Goal: Task Accomplishment & Management: Complete application form

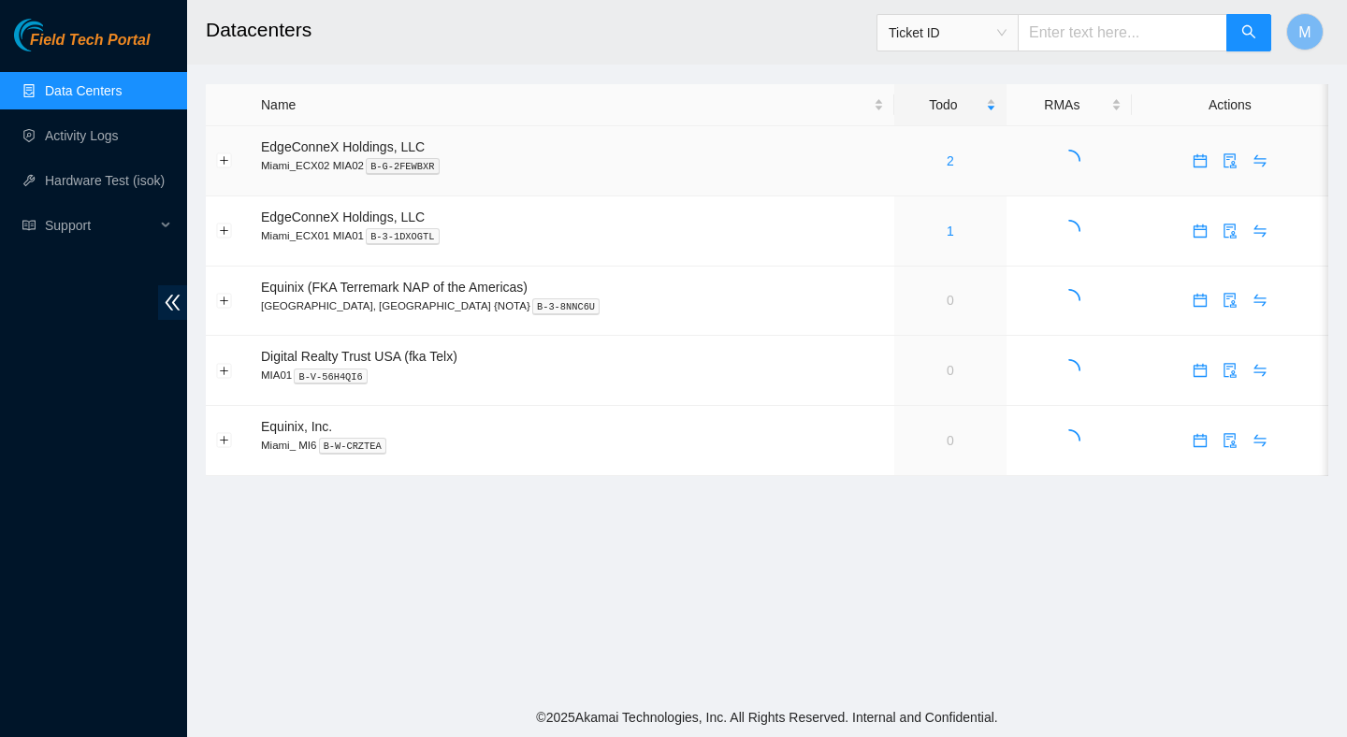
click at [914, 166] on div "2" at bounding box center [951, 161] width 92 height 21
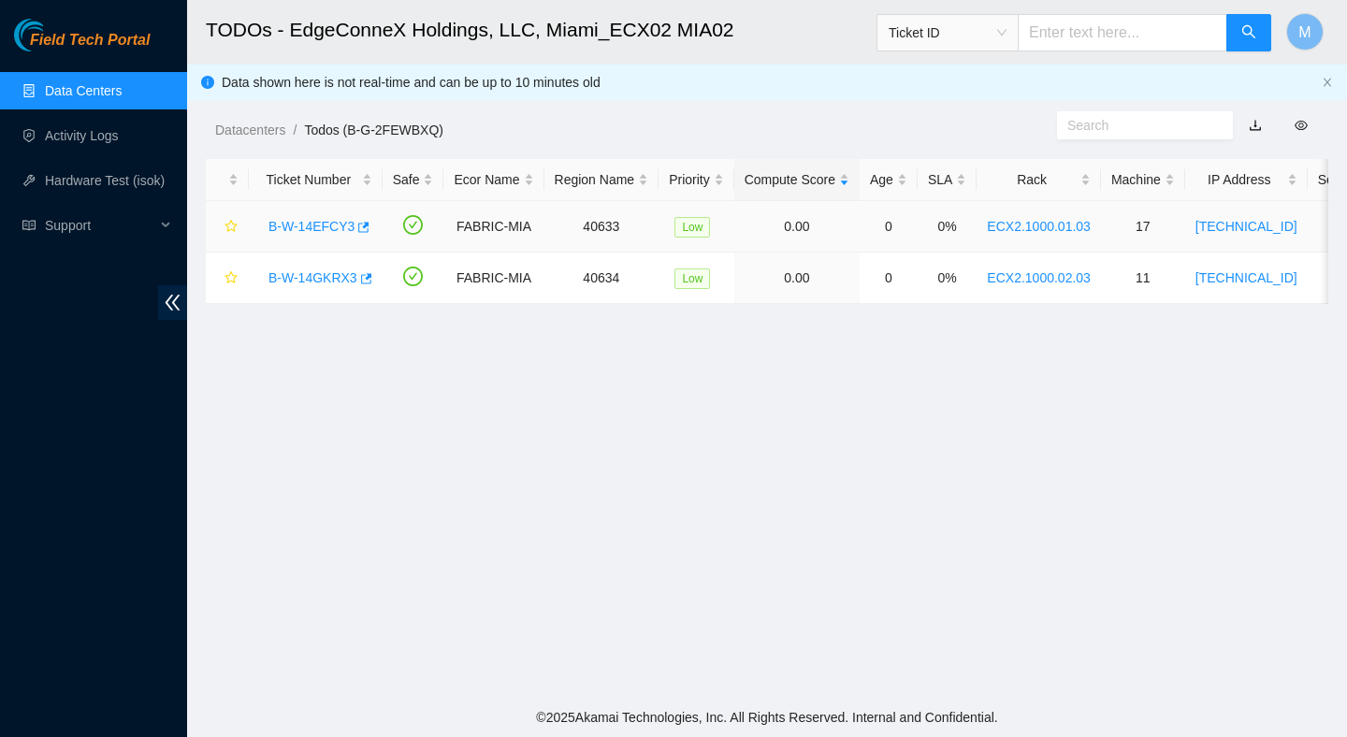
click at [278, 228] on link "B-W-14EFCY3" at bounding box center [312, 226] width 86 height 15
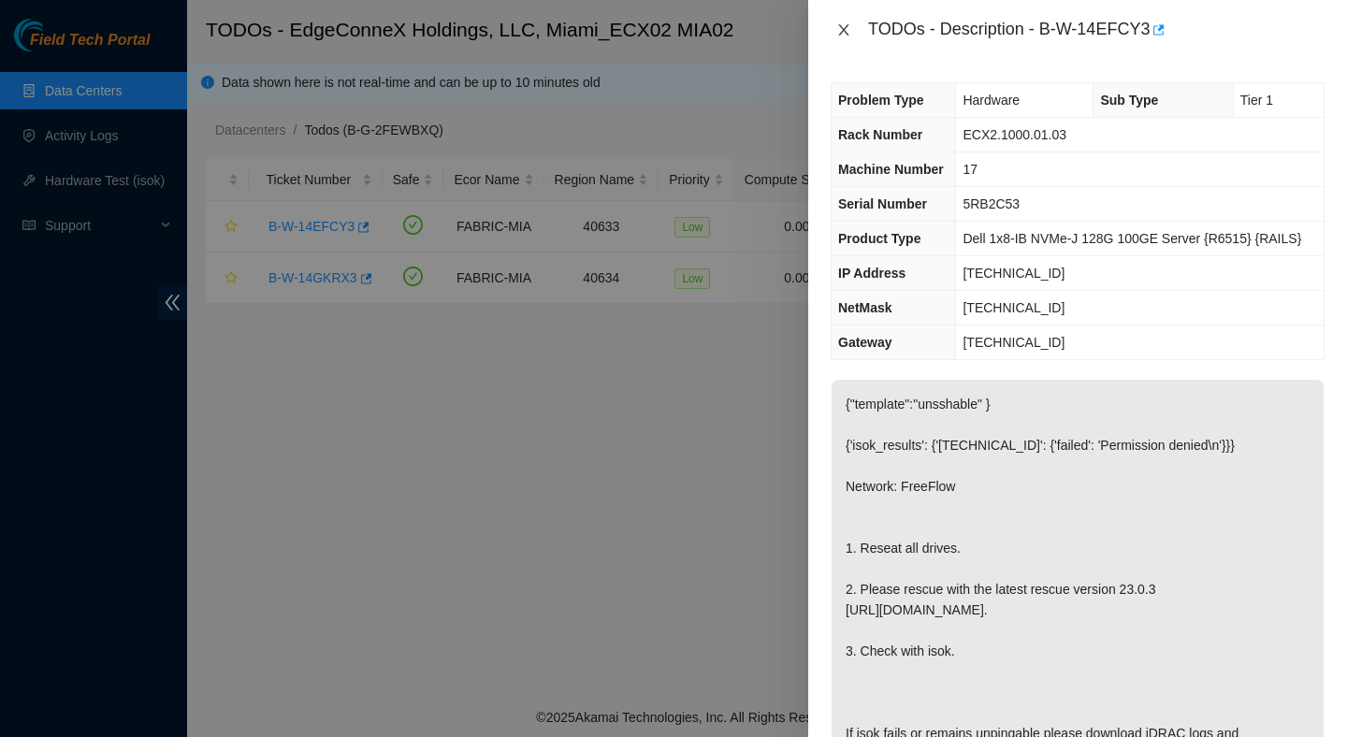
click at [848, 30] on icon "close" at bounding box center [844, 29] width 15 height 15
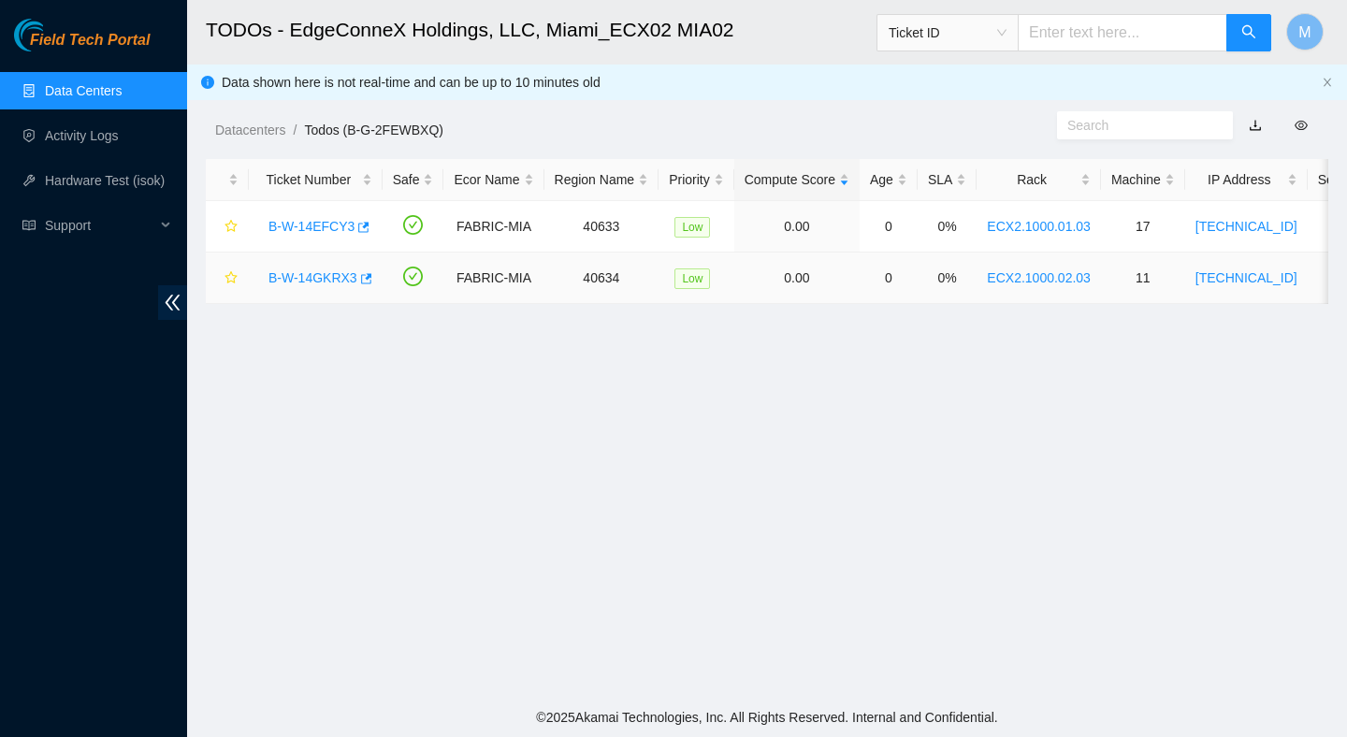
click at [324, 276] on link "B-W-14GKRX3" at bounding box center [313, 277] width 89 height 15
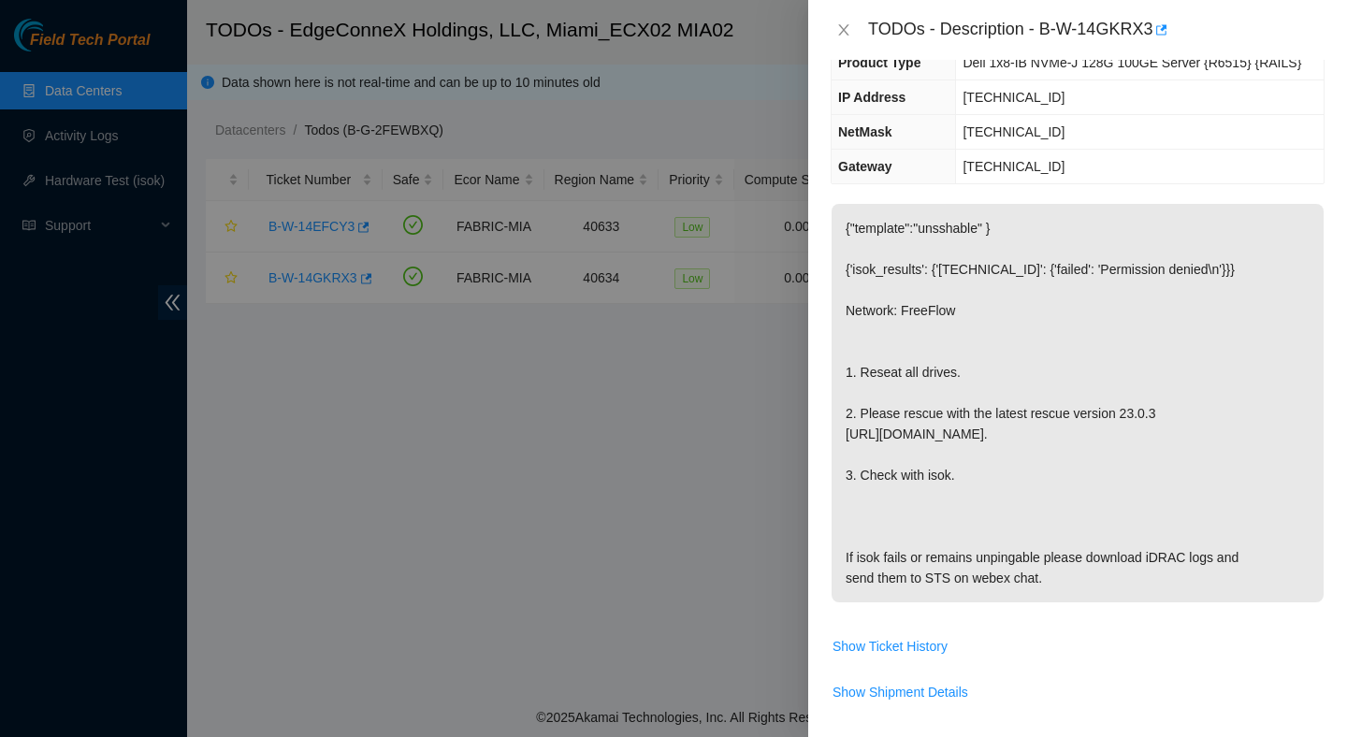
scroll to position [212, 0]
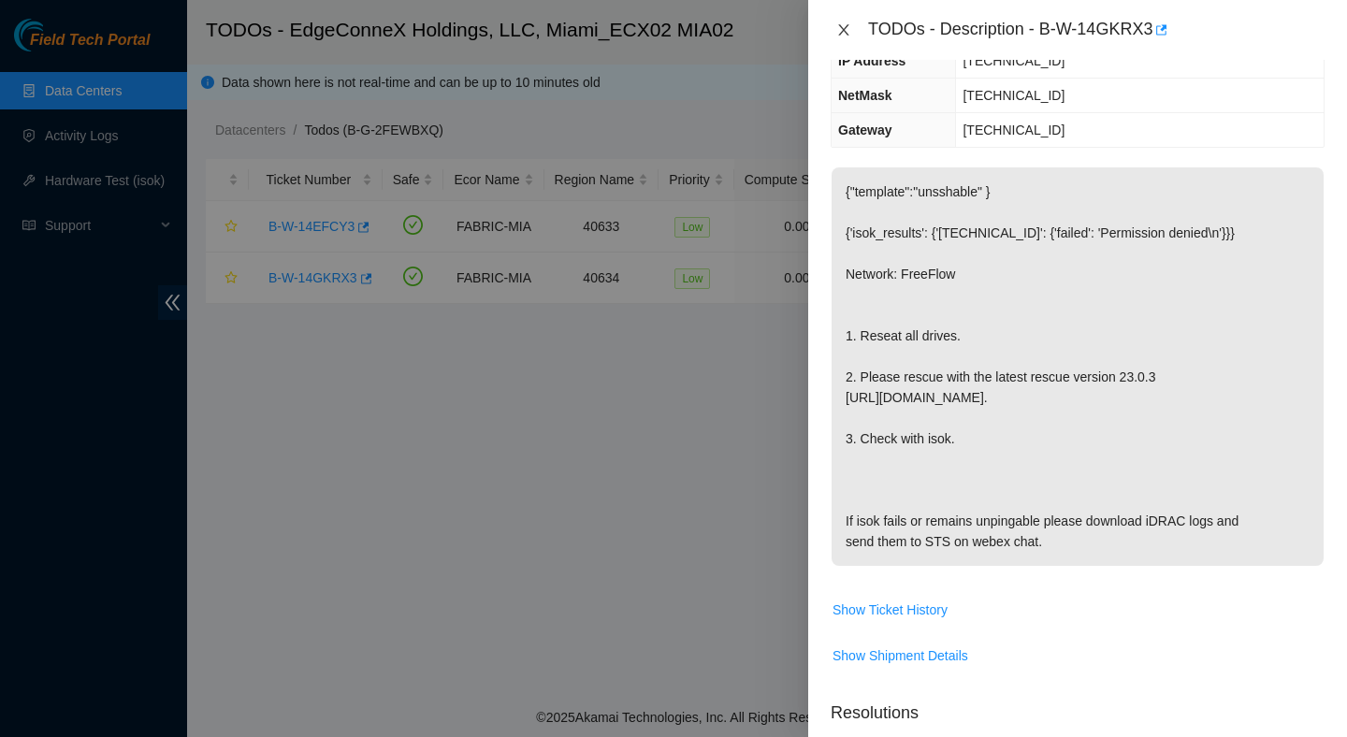
click at [838, 34] on icon "close" at bounding box center [844, 29] width 15 height 15
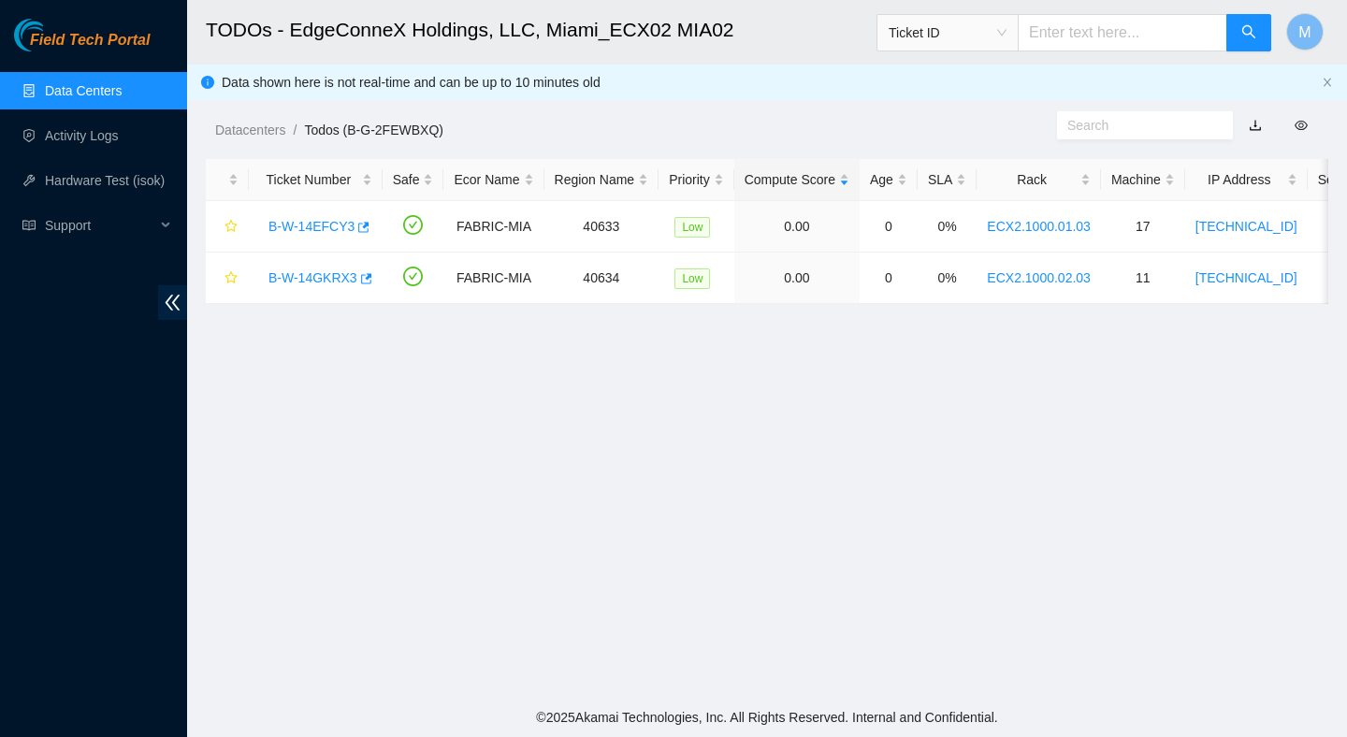
scroll to position [274, 0]
click at [110, 178] on link "Hardware Test (isok)" at bounding box center [105, 180] width 120 height 15
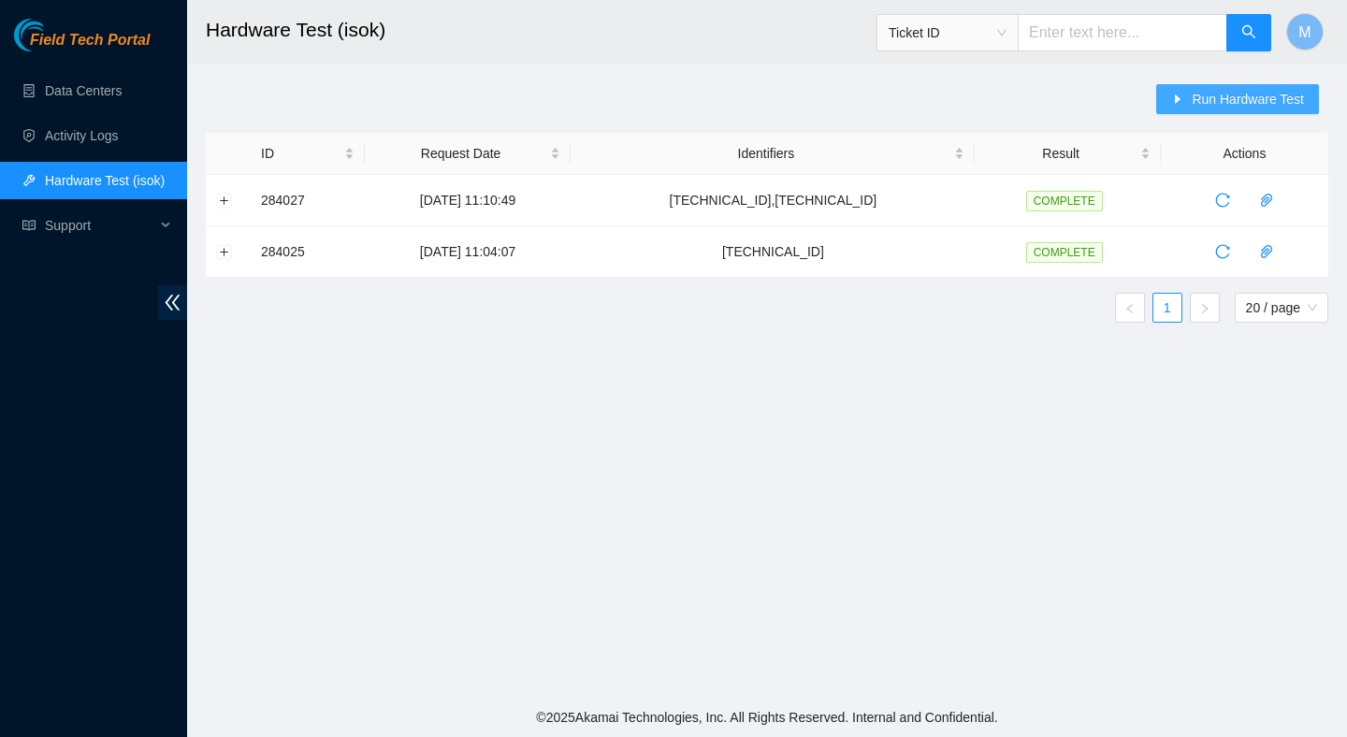
click at [1173, 106] on span "caret-right" at bounding box center [1178, 100] width 13 height 15
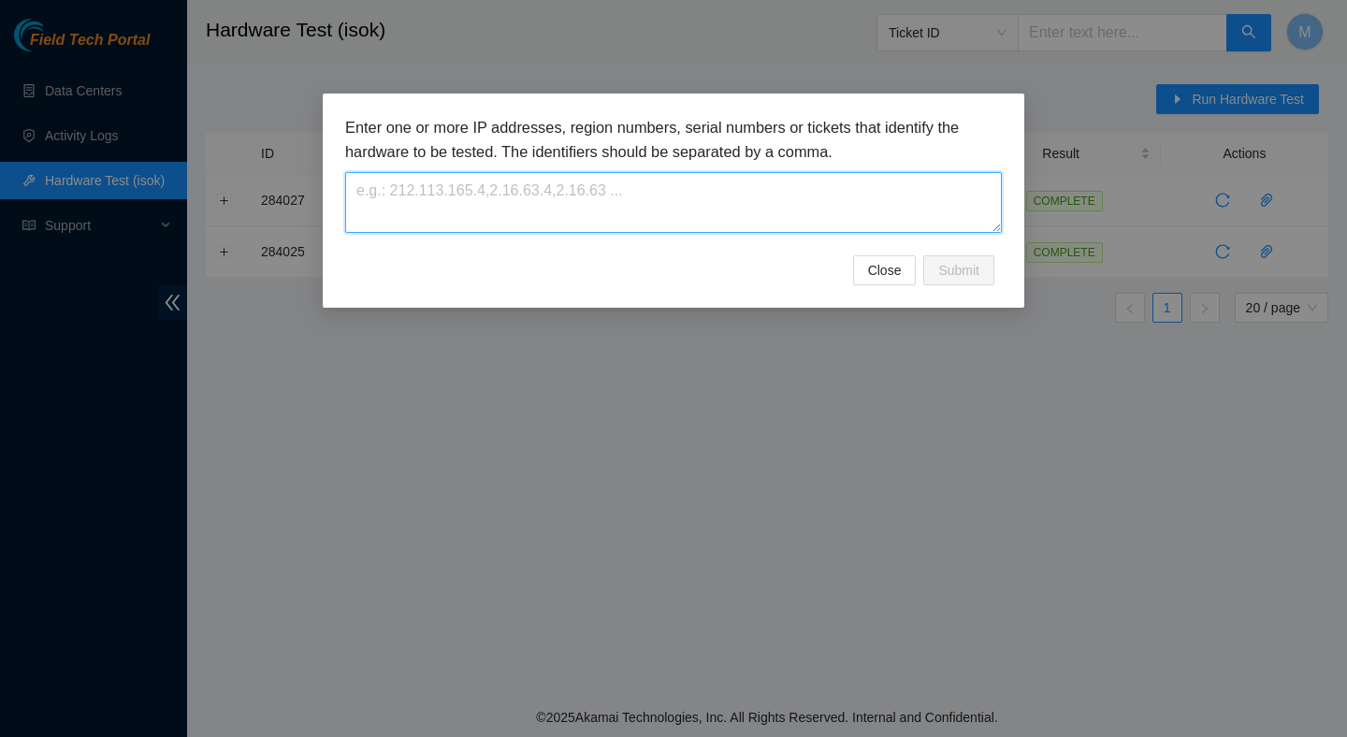
click at [521, 188] on textarea at bounding box center [673, 202] width 657 height 61
paste textarea "23.193.107.228 23.193.107.229 23.193.107.230 23.193.107.231 23.193.107.232 23.1…"
click at [359, 215] on textarea "23.193.107.228 23.193.107.229 23.193.107.230 23.193.107.231 23.193.107.232 23.1…" at bounding box center [673, 202] width 657 height 61
click at [358, 209] on textarea "23.193.107.228, 23.193.107.229 23.193.107.230 23.193.107.231 23.193.107.232 23.…" at bounding box center [673, 202] width 657 height 61
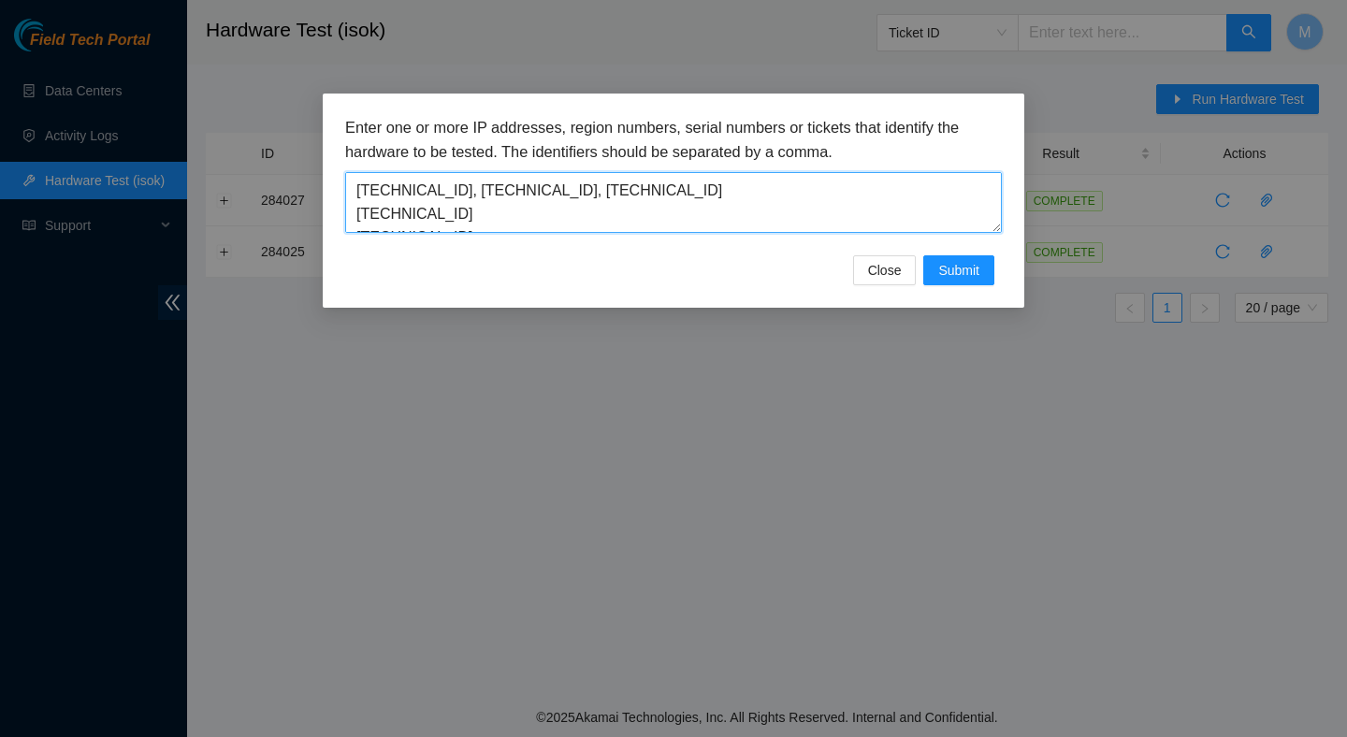
click at [355, 211] on textarea "23.193.107.228, 23.193.107.229, 23.193.107.230 23.193.107.231 23.193.107.232 23…" at bounding box center [673, 202] width 657 height 61
click at [357, 211] on textarea "23.193.107.228, 23.193.107.229, 23.193.107.230, 23.193.107.231 23.193.107.232 2…" at bounding box center [673, 202] width 657 height 61
click at [356, 219] on textarea "23.193.107.228, 23.193.107.229, 23.193.107.230, 23.193.107.231, 23.193.107.232 …" at bounding box center [673, 202] width 657 height 61
click at [359, 215] on textarea "23.193.107.228, 23.193.107.229, 23.193.107.230, 23.193.107.231, 23.193.107.232,…" at bounding box center [673, 202] width 657 height 61
click at [357, 221] on textarea "23.193.107.228, 23.193.107.229, 23.193.107.230, 23.193.107.231, 23.193.107.232,…" at bounding box center [673, 202] width 657 height 61
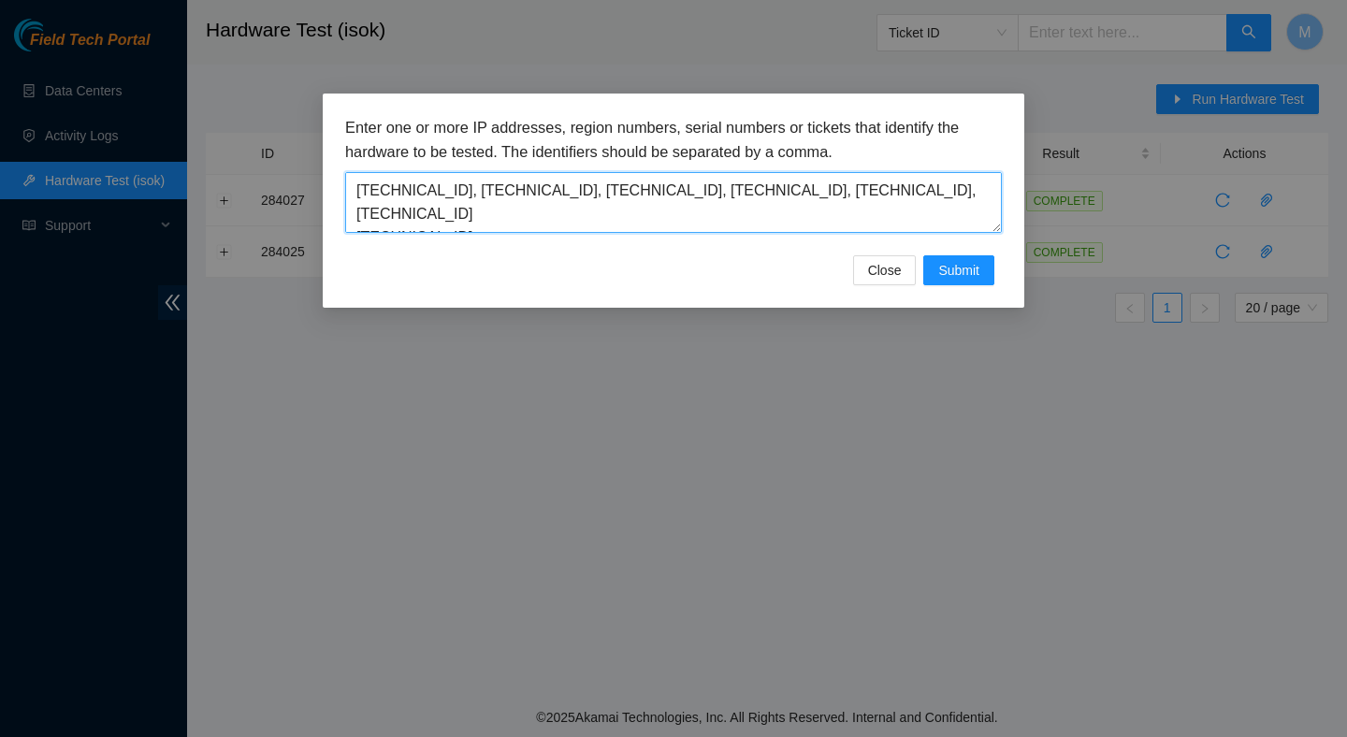
click at [359, 213] on textarea "23.193.107.228, 23.193.107.229, 23.193.107.230, 23.193.107.231, 23.193.107.232,…" at bounding box center [673, 202] width 657 height 61
click at [473, 210] on textarea "23.193.107.228, 23.193.107.229, 23.193.107.230, 23.193.107.231, 23.193.107.232,…" at bounding box center [673, 202] width 657 height 61
type textarea "23.193.107.228, 23.193.107.229, 23.193.107.230, 23.193.107.231, 23.193.107.232,…"
click at [703, 215] on textarea "23.193.107.228, 23.193.107.229, 23.193.107.230, 23.193.107.231, 23.193.107.232,…" at bounding box center [673, 202] width 657 height 61
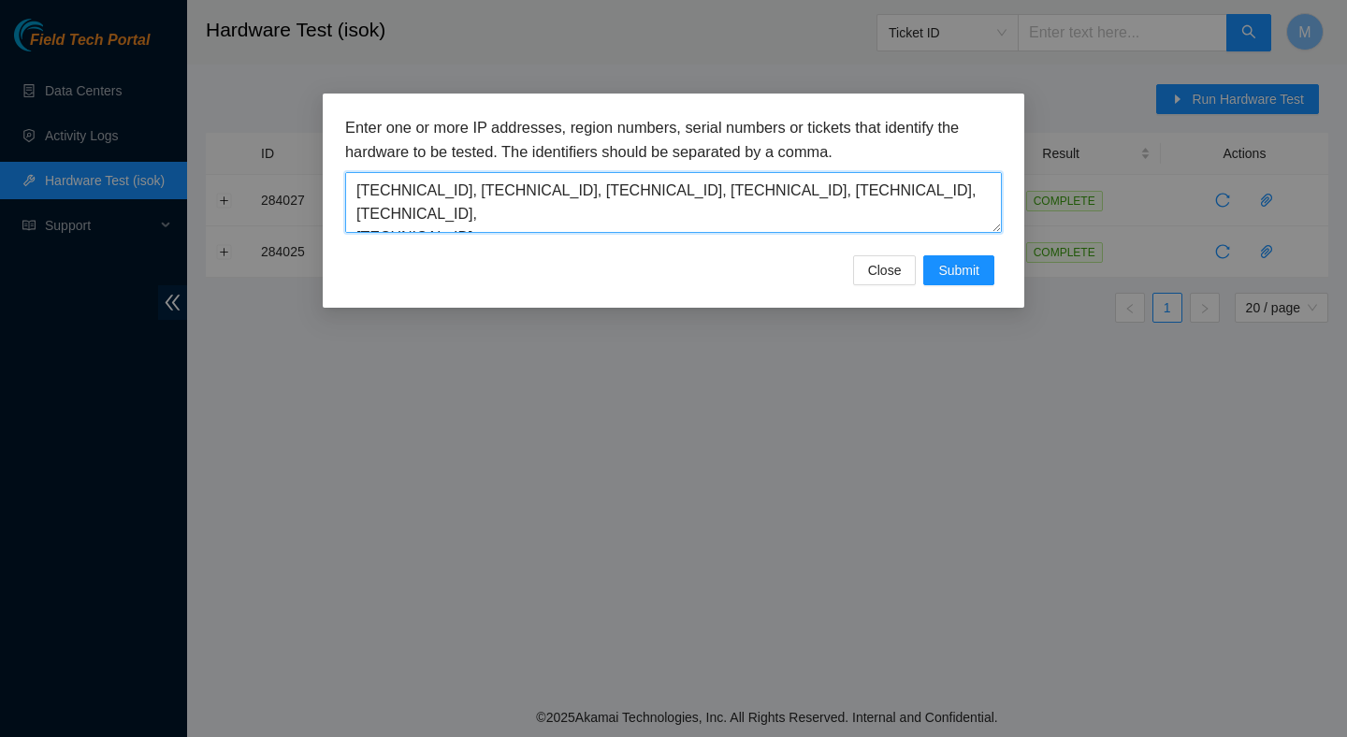
click at [703, 215] on textarea "23.193.107.228, 23.193.107.229, 23.193.107.230, 23.193.107.231, 23.193.107.232,…" at bounding box center [673, 202] width 657 height 61
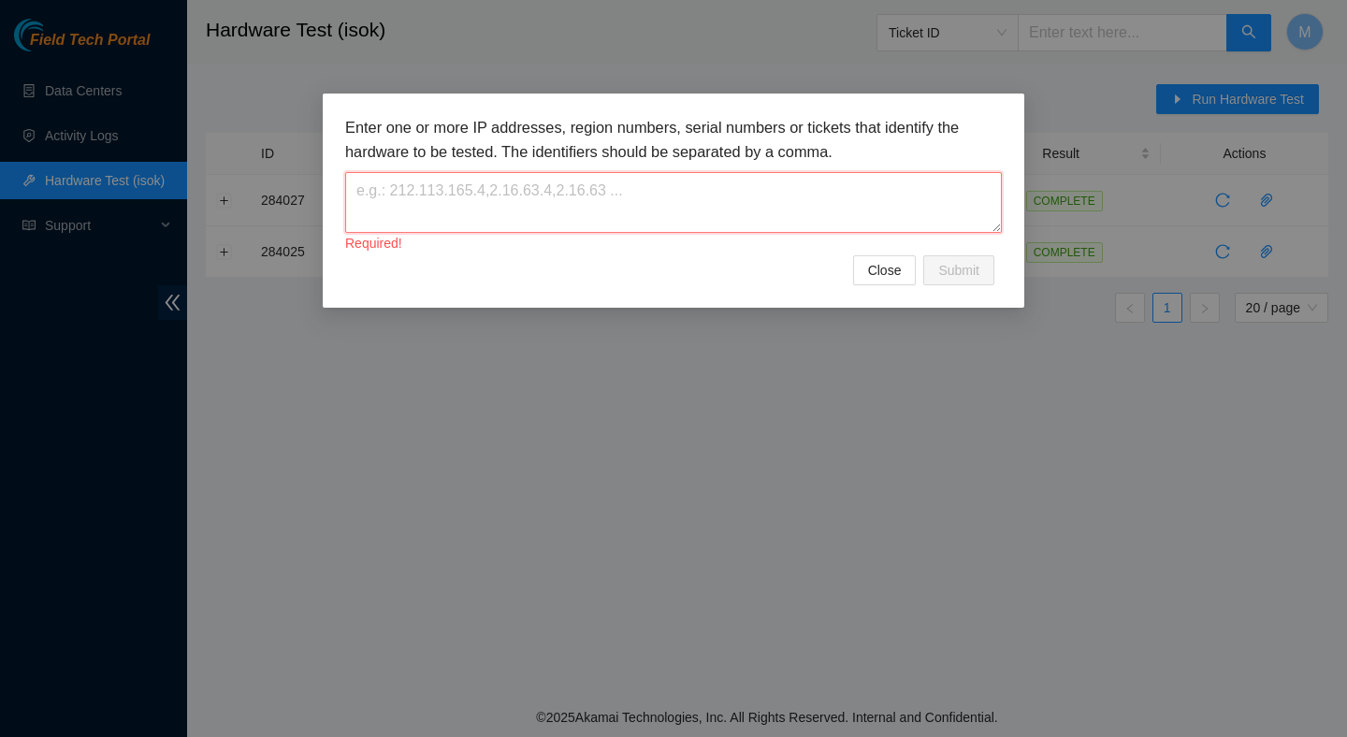
paste textarea "23.193.107.228 23.193.107.229 23.193.107.230 23.193.107.231 23.193.107.232 23.1…"
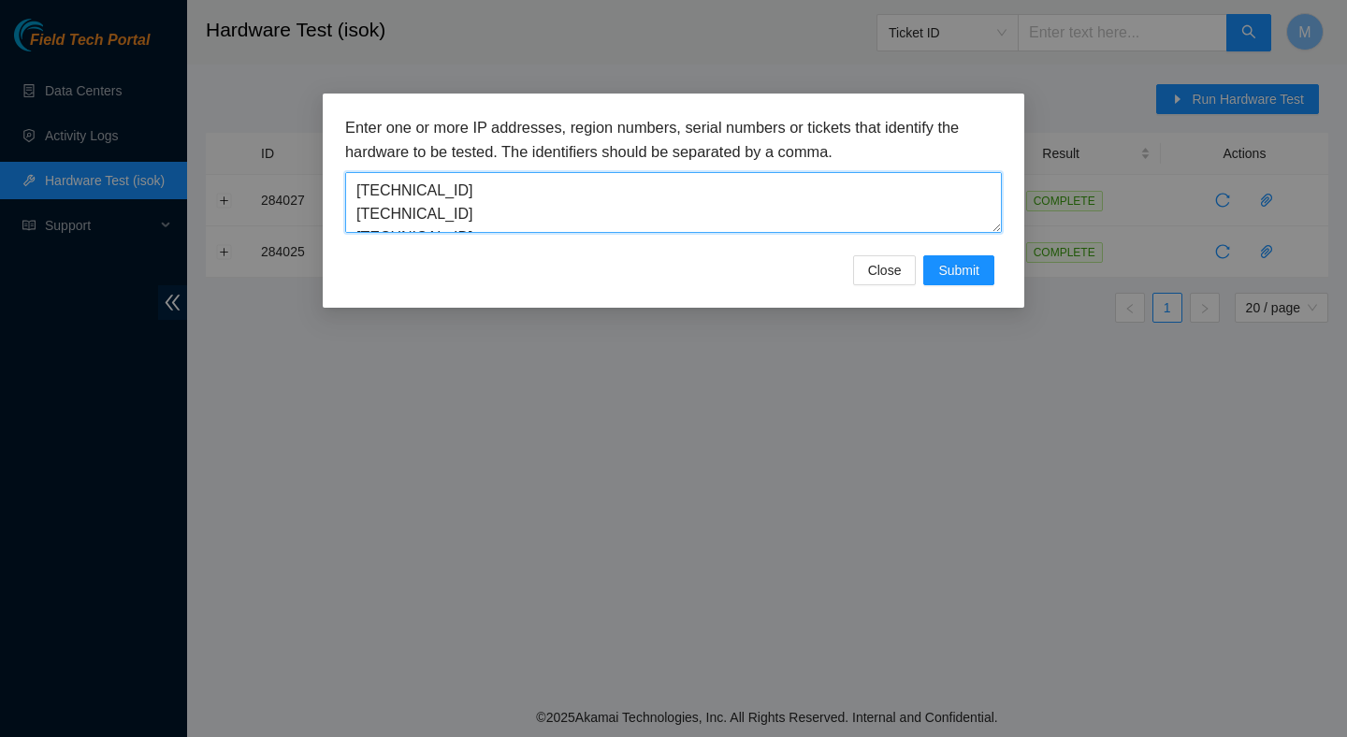
click at [491, 191] on textarea "23.193.107.228 23.193.107.229 23.193.107.230 23.193.107.231 23.193.107.232 23.1…" at bounding box center [673, 202] width 657 height 61
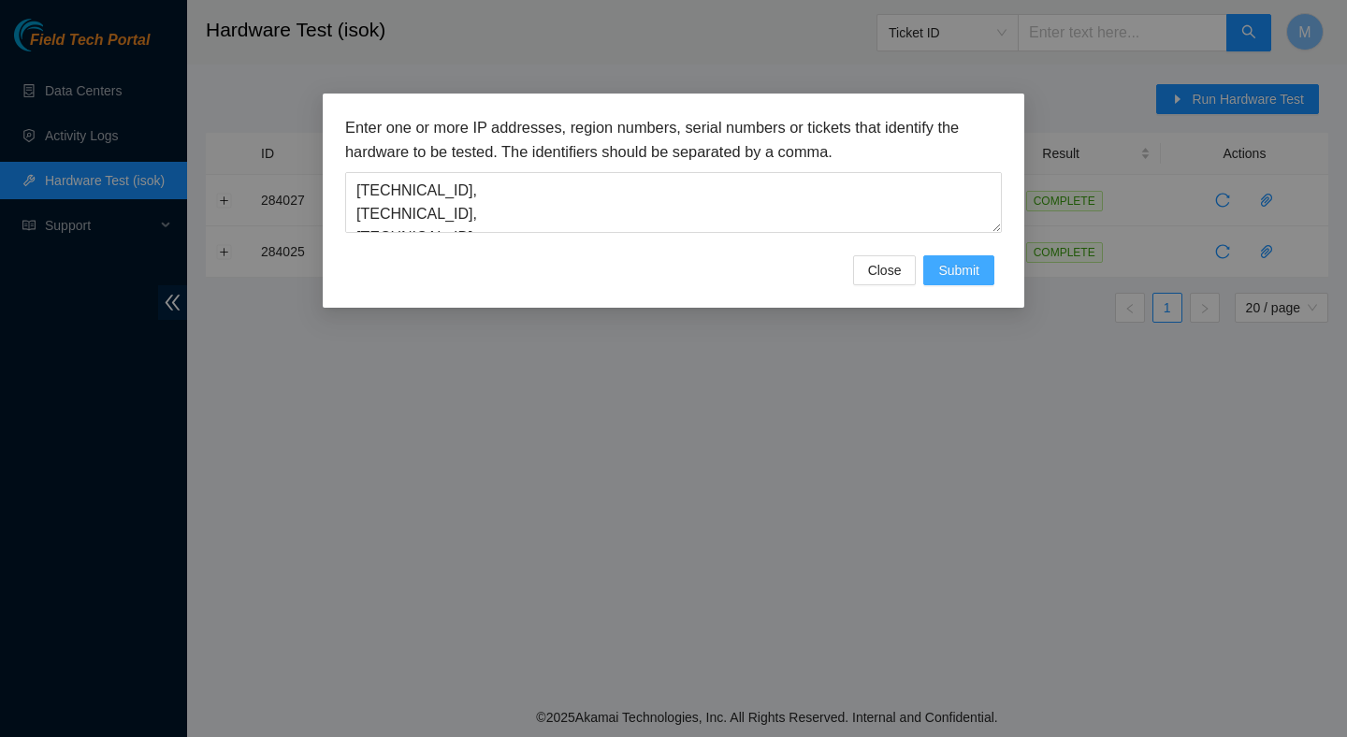
click at [950, 269] on span "Submit" at bounding box center [959, 270] width 41 height 21
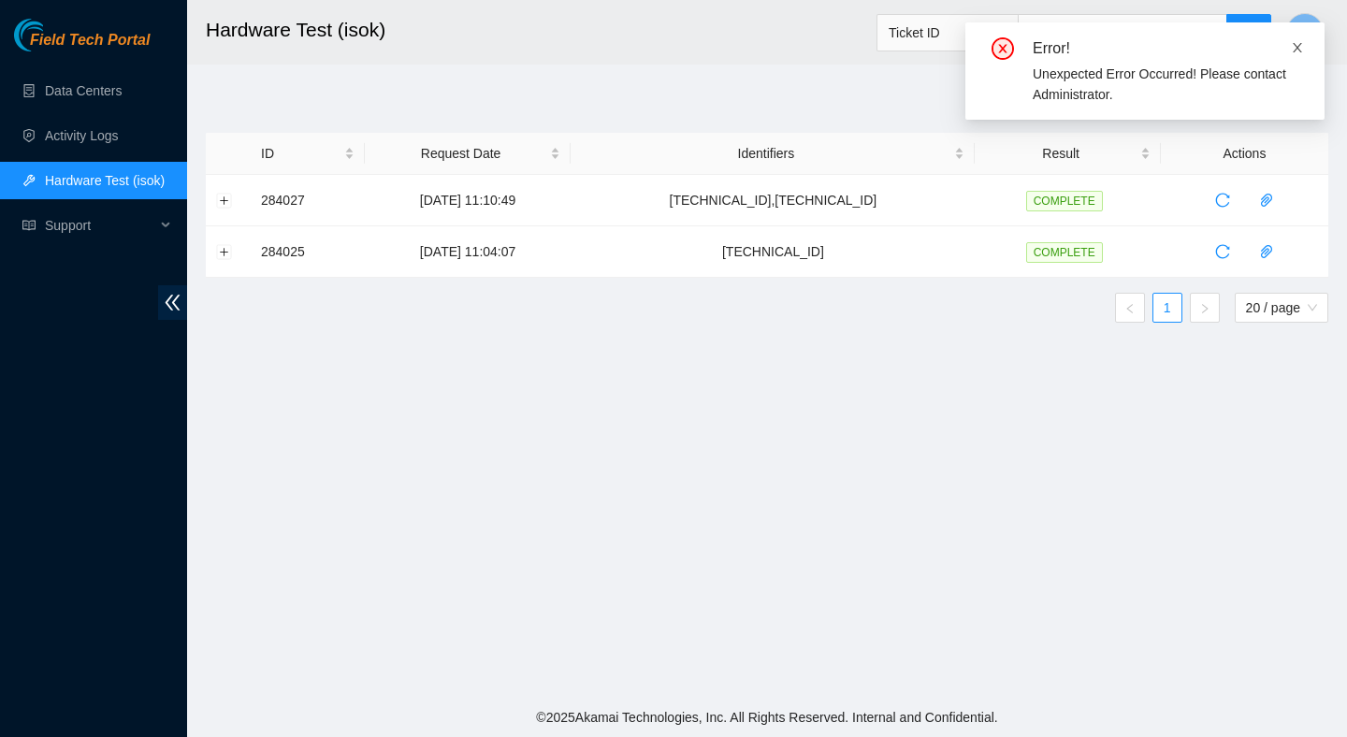
click at [1298, 48] on icon "close" at bounding box center [1297, 47] width 9 height 9
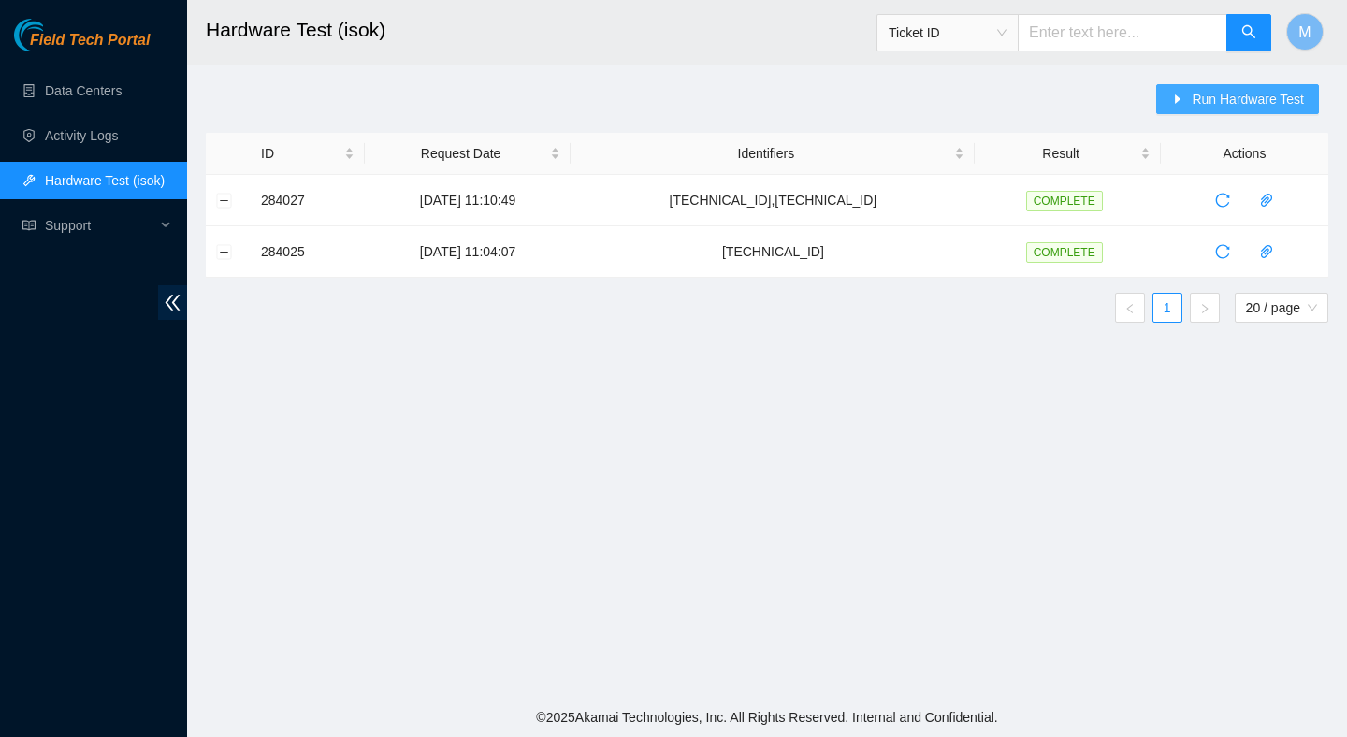
click at [1224, 103] on span "Run Hardware Test" at bounding box center [1248, 99] width 112 height 21
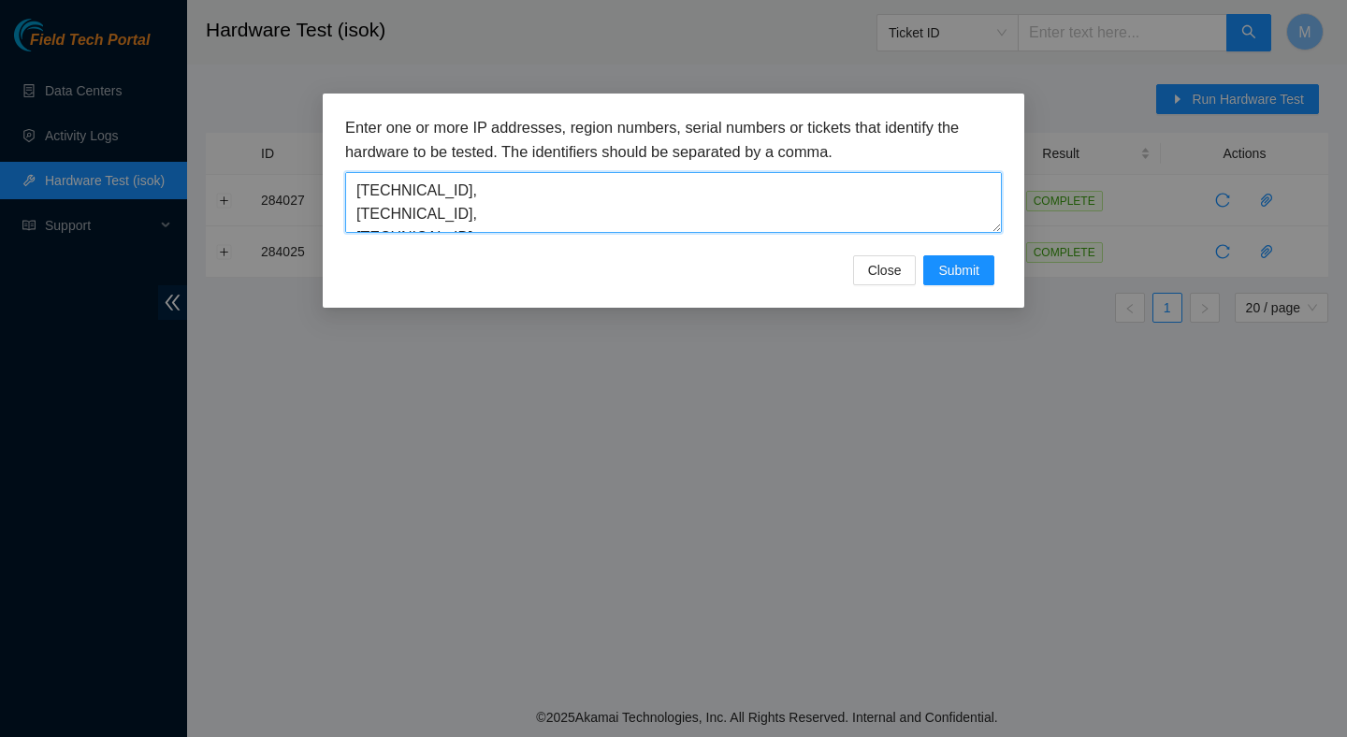
click at [356, 219] on textarea "23.193.107.228, 23.193.107.229, 23.193.107.230, 23.193.107.231, 23.193.107.232,…" at bounding box center [673, 202] width 657 height 61
click at [358, 213] on textarea "23.193.107.228, 23.193.107.229, 23.193.107.230, 23.193.107.231, 23.193.107.232,…" at bounding box center [673, 202] width 657 height 61
type textarea "23.193.107.228, 23.193.107.229, 23.193.107.230, 23.193.107.231, 23.193.107.232,…"
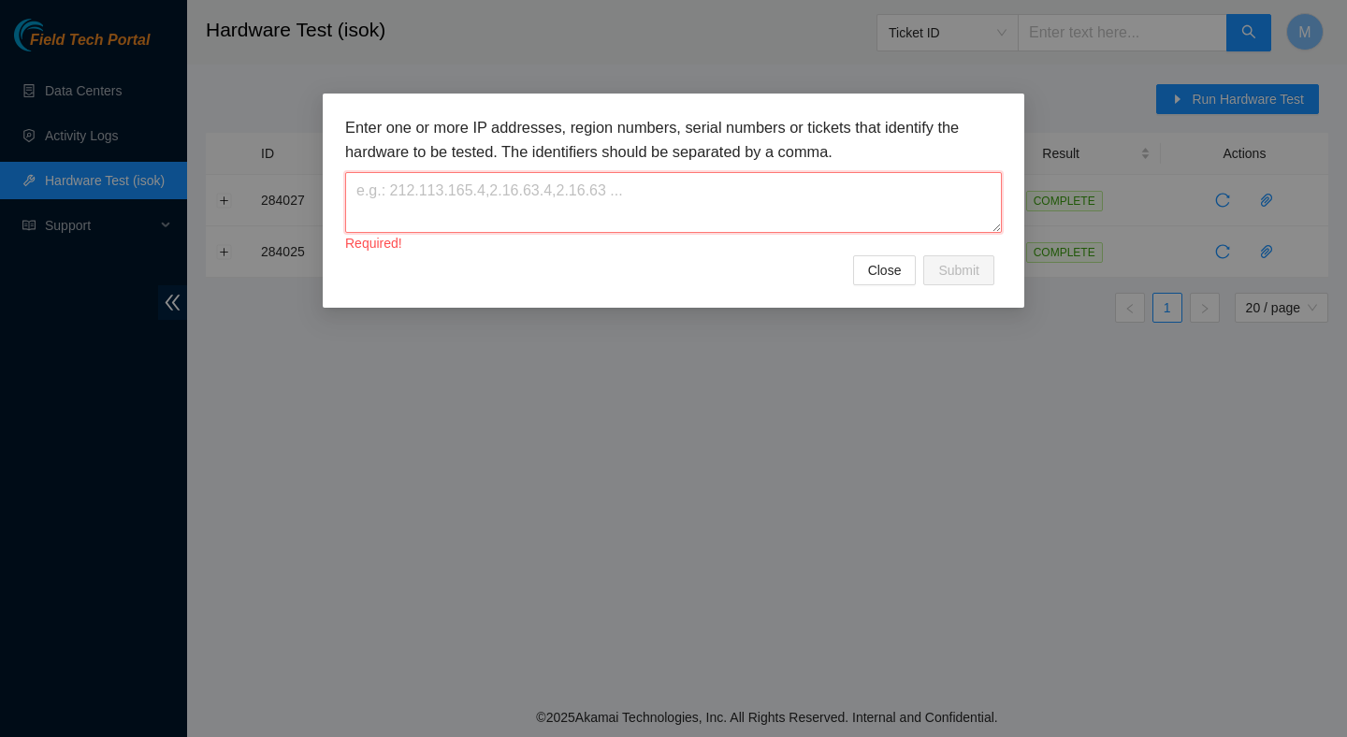
paste textarea "23.193.107.228 23.193.107.229 23.193.107.230 23.193.107.231 23.193.107.232 23.1…"
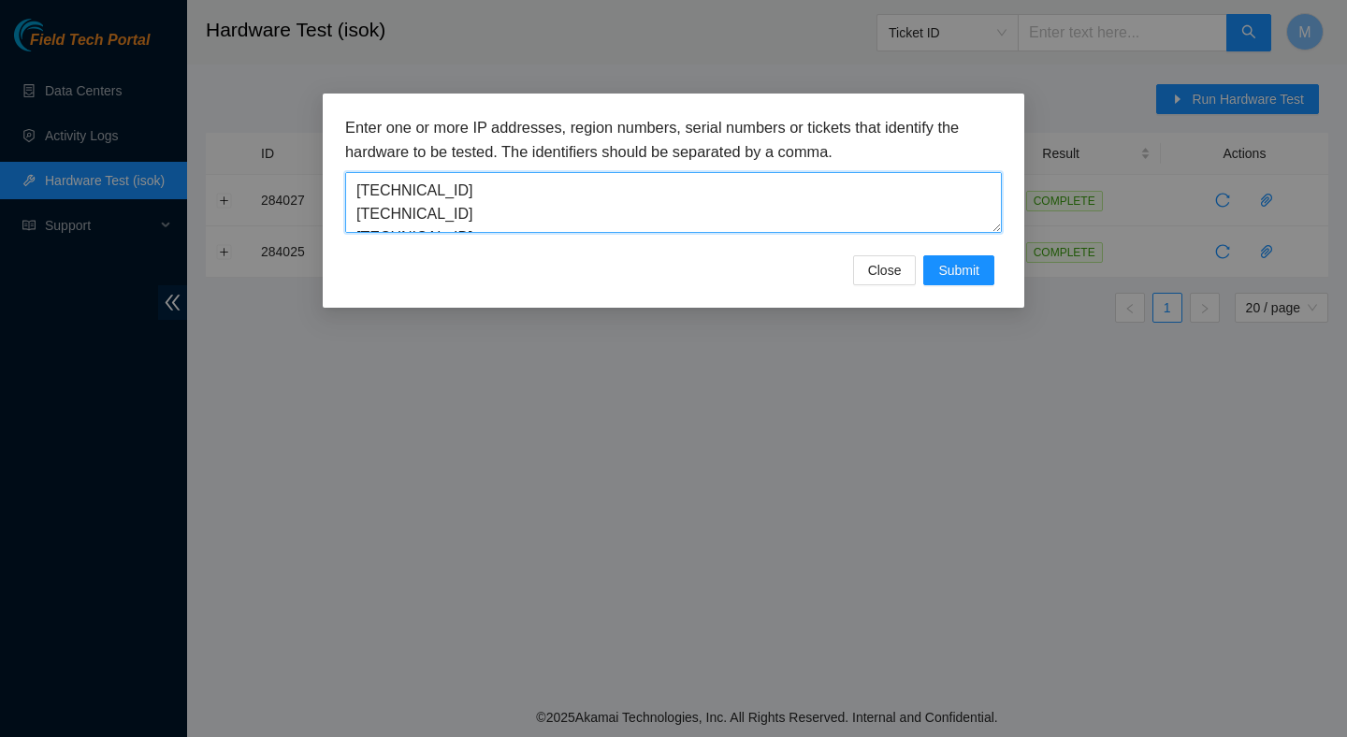
click at [487, 193] on textarea "23.193.107.228 23.193.107.229 23.193.107.230 23.193.107.231 23.193.107.232 23.1…" at bounding box center [673, 202] width 657 height 61
click at [357, 211] on textarea "23.193.107.228, 23.193.107.229, 23.193.107.230, 23.193.107.231, 23.193.107.232,…" at bounding box center [673, 202] width 657 height 61
click at [357, 220] on textarea "23.193.107.228,23.193.107.229, 23.193.107.230, 23.193.107.231, 23.193.107.232, …" at bounding box center [673, 202] width 657 height 61
click at [355, 211] on textarea "23.193.107.228,23.193.107.229,23.193.107.230, 23.193.107.231, 23.193.107.232, 2…" at bounding box center [673, 202] width 657 height 61
click at [355, 211] on textarea "23.193.107.228,23.193.107.229,23.193.107.230,23.193.107.231, 23.193.107.232, 23…" at bounding box center [673, 202] width 657 height 61
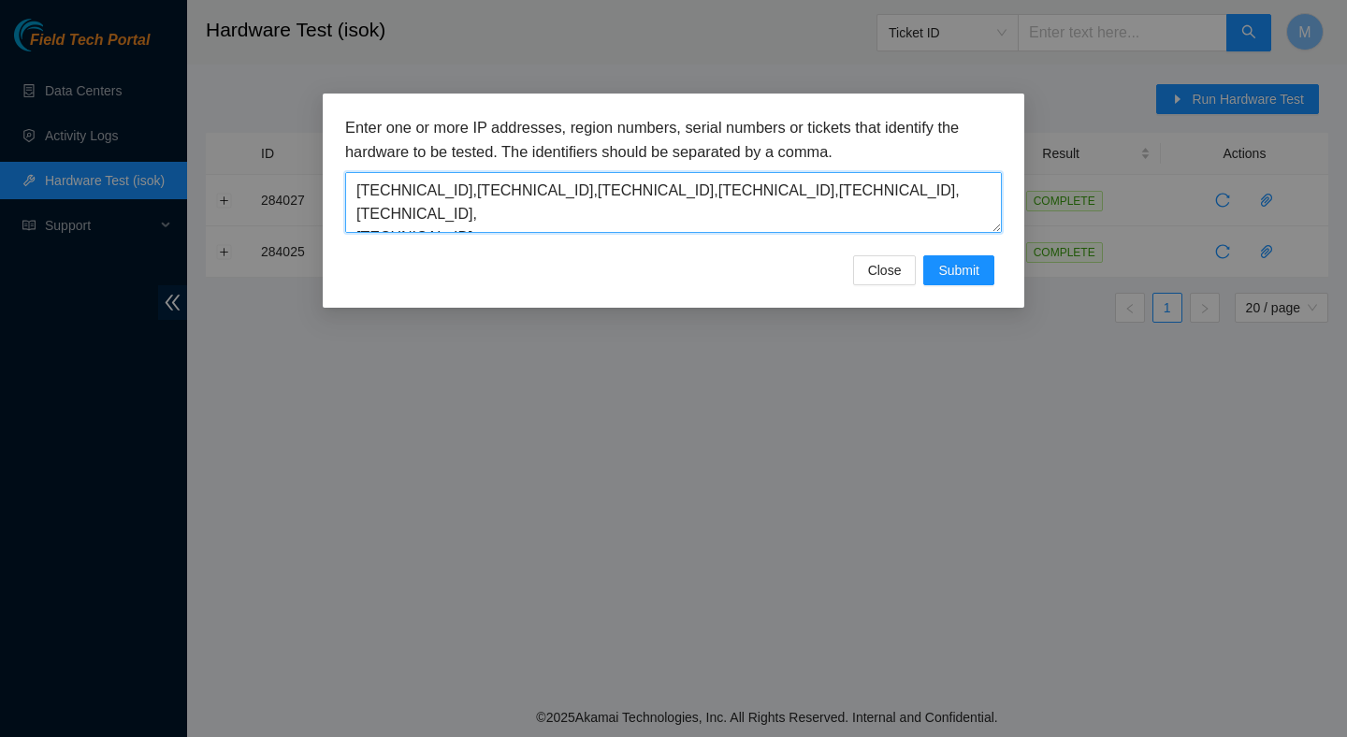
click at [355, 211] on textarea "23.193.107.228,23.193.107.229,23.193.107.230,23.193.107.231,23.193.107.232, 23.…" at bounding box center [673, 202] width 657 height 61
click at [355, 210] on textarea "23.193.107.228,23.193.107.229,23.193.107.230,23.193.107.231,23.193.107.232,23.1…" at bounding box center [673, 202] width 657 height 61
click at [362, 220] on textarea "23.193.107.228,23.193.107.229,23.193.107.230,23.193.107.231,23.193.107.232, 23.…" at bounding box center [673, 202] width 657 height 61
click at [357, 219] on textarea "23.193.107.228,23.193.107.229,23.193.107.230,23.193.107.231,23.193.107.232, 23.…" at bounding box center [673, 202] width 657 height 61
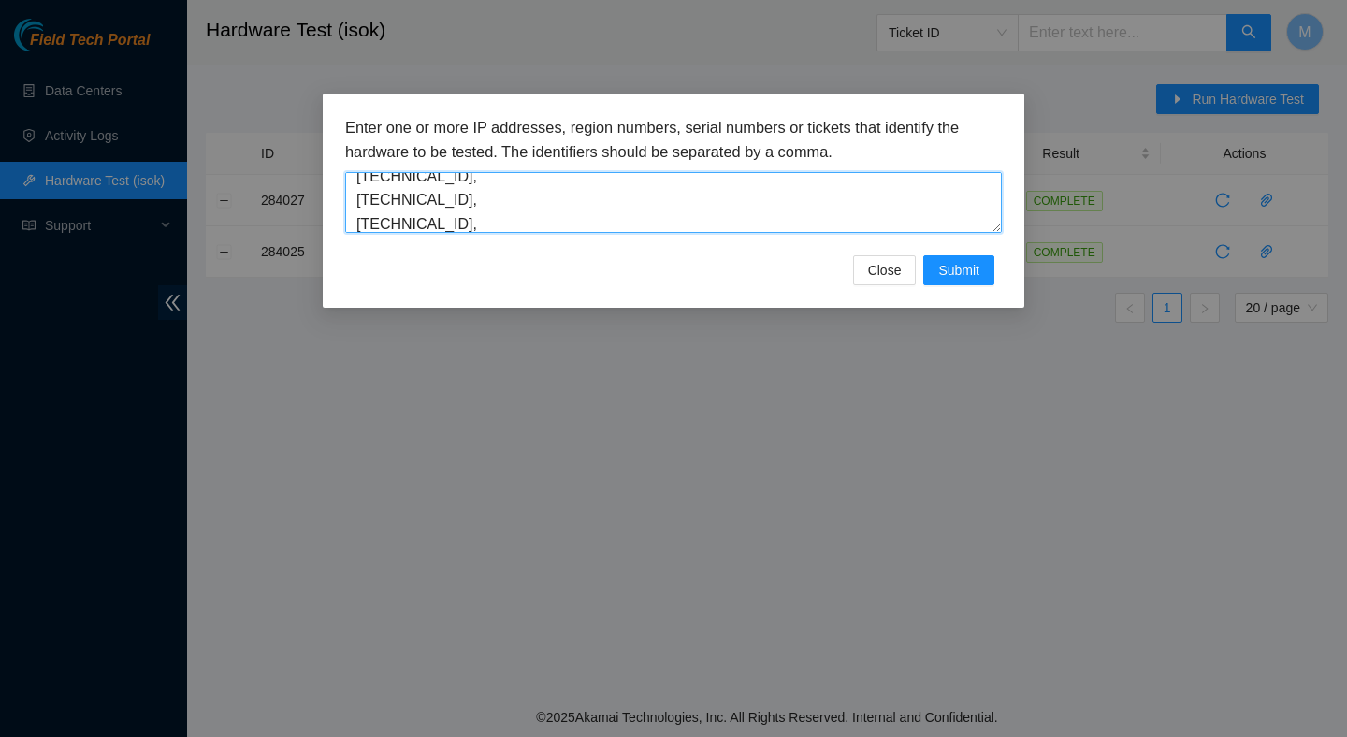
scroll to position [38, 0]
click at [360, 198] on textarea "23.193.107.228,23.193.107.229,23.193.107.230,23.193.107.231,23.193.107.232,23.1…" at bounding box center [673, 202] width 657 height 61
click at [357, 207] on textarea "23.193.107.228,23.193.107.229,23.193.107.230,23.193.107.231,23.193.107.232,23.1…" at bounding box center [673, 202] width 657 height 61
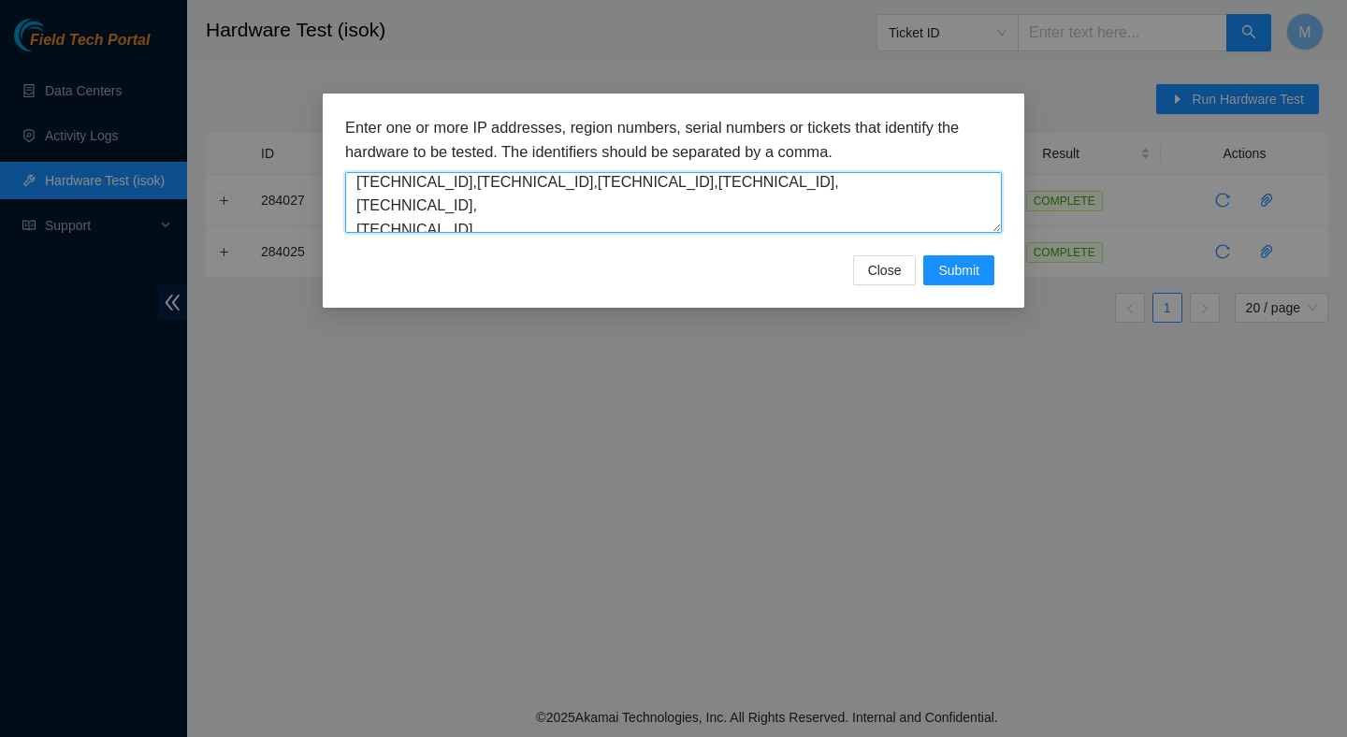
click at [357, 204] on textarea "23.193.107.228,23.193.107.229,23.193.107.230,23.193.107.231,23.193.107.232,23.1…" at bounding box center [673, 202] width 657 height 61
click at [357, 207] on textarea "23.193.107.228,23.193.107.229,23.193.107.230,23.193.107.231,23.193.107.232,23.1…" at bounding box center [673, 202] width 657 height 61
click at [358, 208] on textarea "23.193.107.228,23.193.107.229,23.193.107.230,23.193.107.231,23.193.107.232,23.1…" at bounding box center [673, 202] width 657 height 61
click at [358, 210] on textarea "23.193.107.228,23.193.107.229,23.193.107.230,23.193.107.231,23.193.107.232,23.1…" at bounding box center [673, 202] width 657 height 61
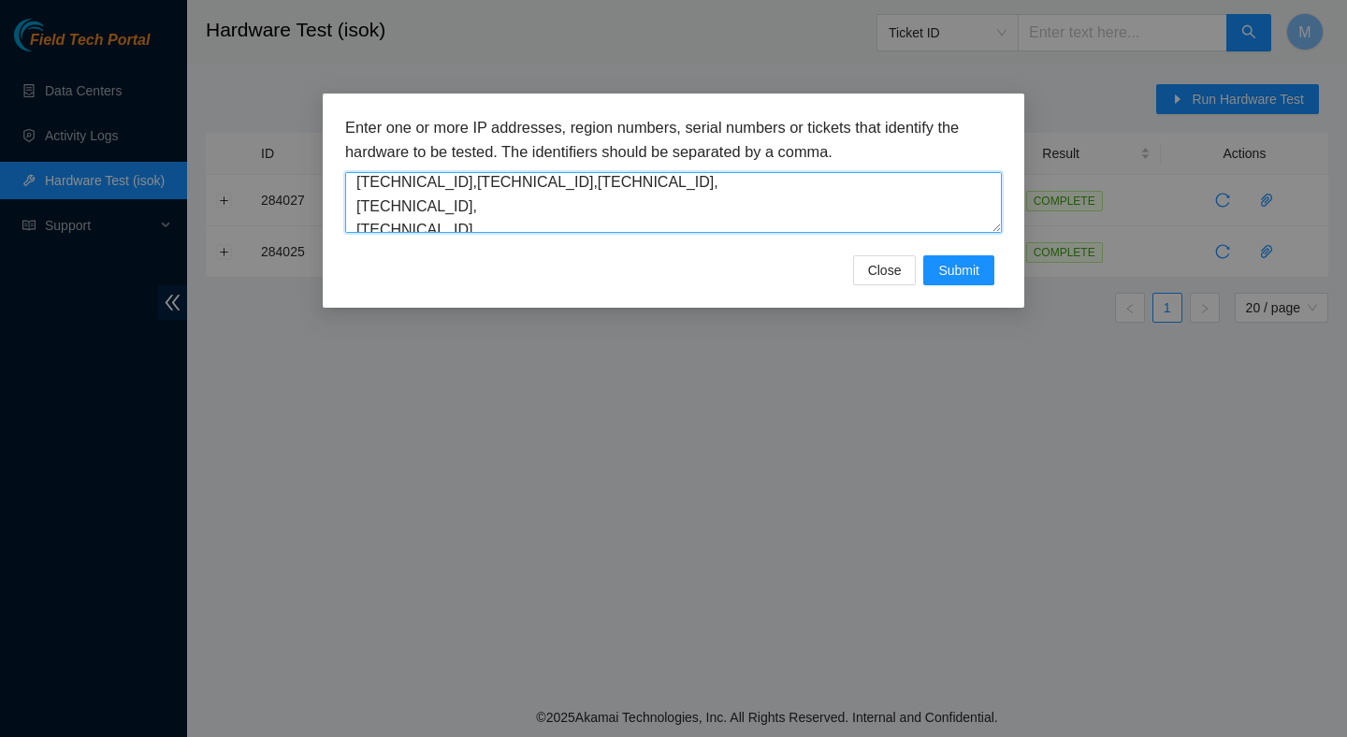
click at [358, 208] on textarea "23.193.107.228,23.193.107.229,23.193.107.230,23.193.107.231,23.193.107.232,23.1…" at bounding box center [673, 202] width 657 height 61
click at [357, 206] on textarea "23.193.107.228,23.193.107.229,23.193.107.230,23.193.107.231,23.193.107.232,23.1…" at bounding box center [673, 202] width 657 height 61
click at [358, 226] on textarea "23.193.107.228,23.193.107.229,23.193.107.230,23.193.107.231,23.193.107.232,23.1…" at bounding box center [673, 202] width 657 height 61
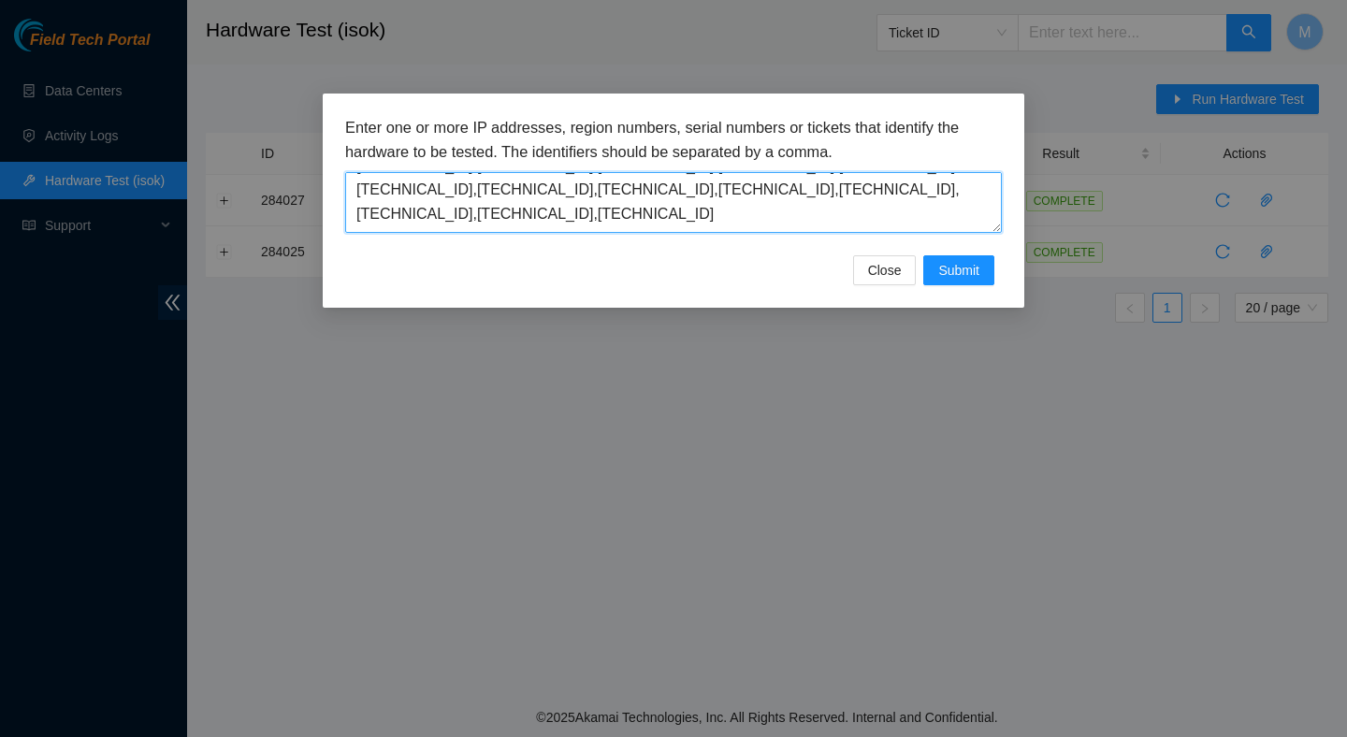
scroll to position [47, 0]
type textarea "23.193.107.228,23.193.107.229,23.193.107.230,23.193.107.231,23.193.107.232,23.1…"
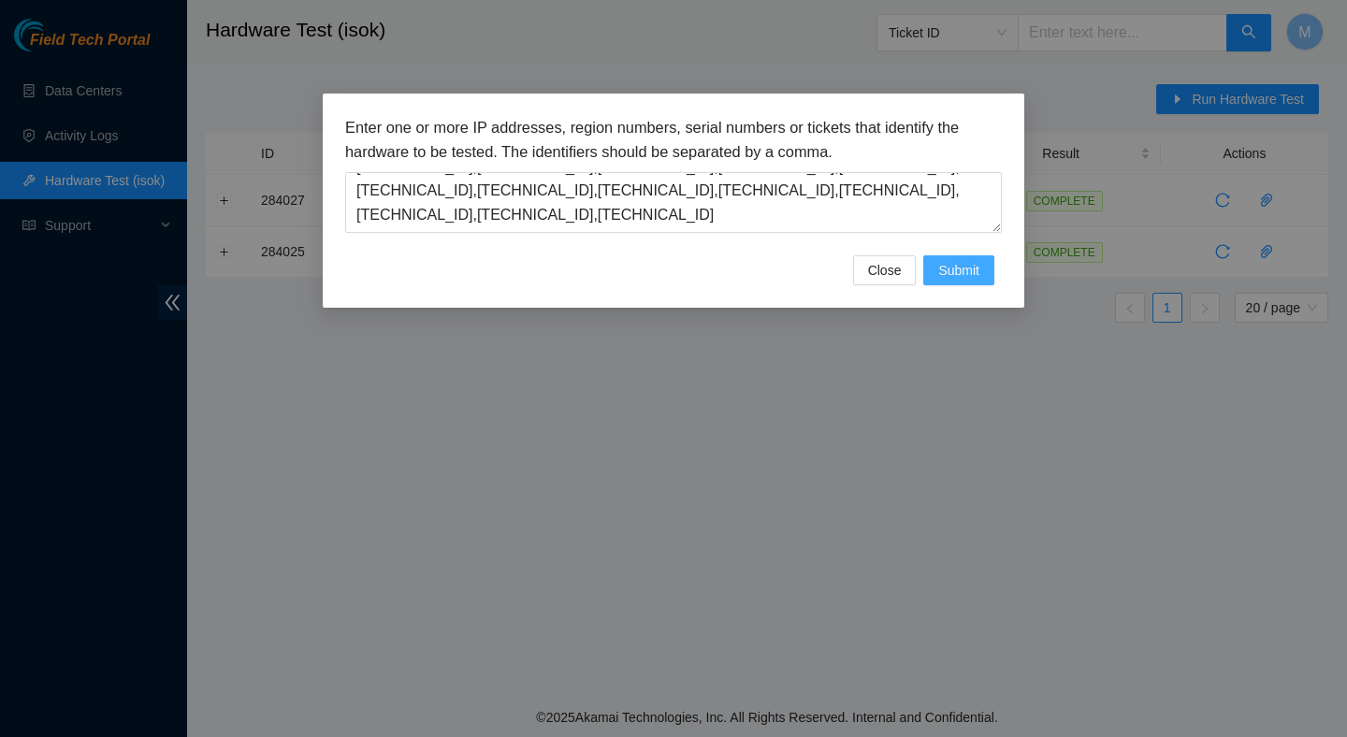
click at [936, 264] on button "Submit" at bounding box center [959, 270] width 71 height 30
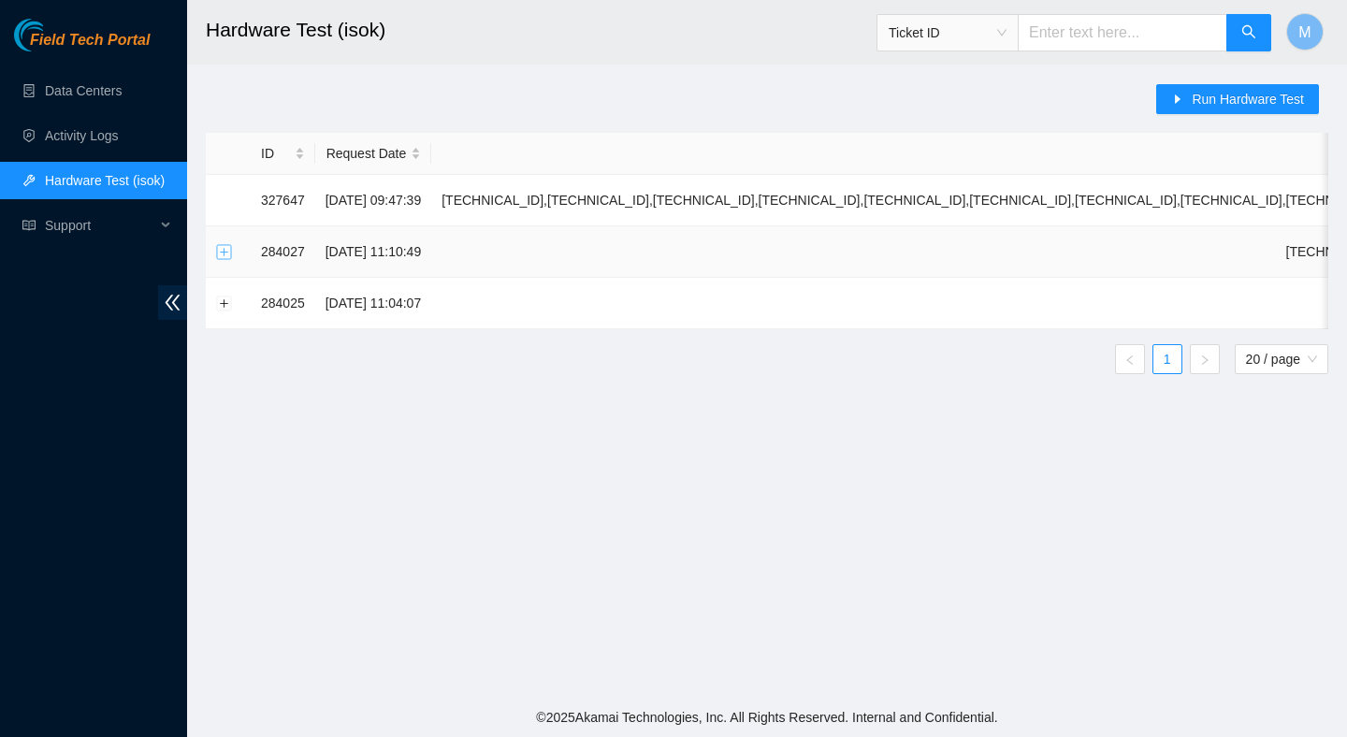
click at [221, 251] on button "Expand row" at bounding box center [224, 251] width 15 height 15
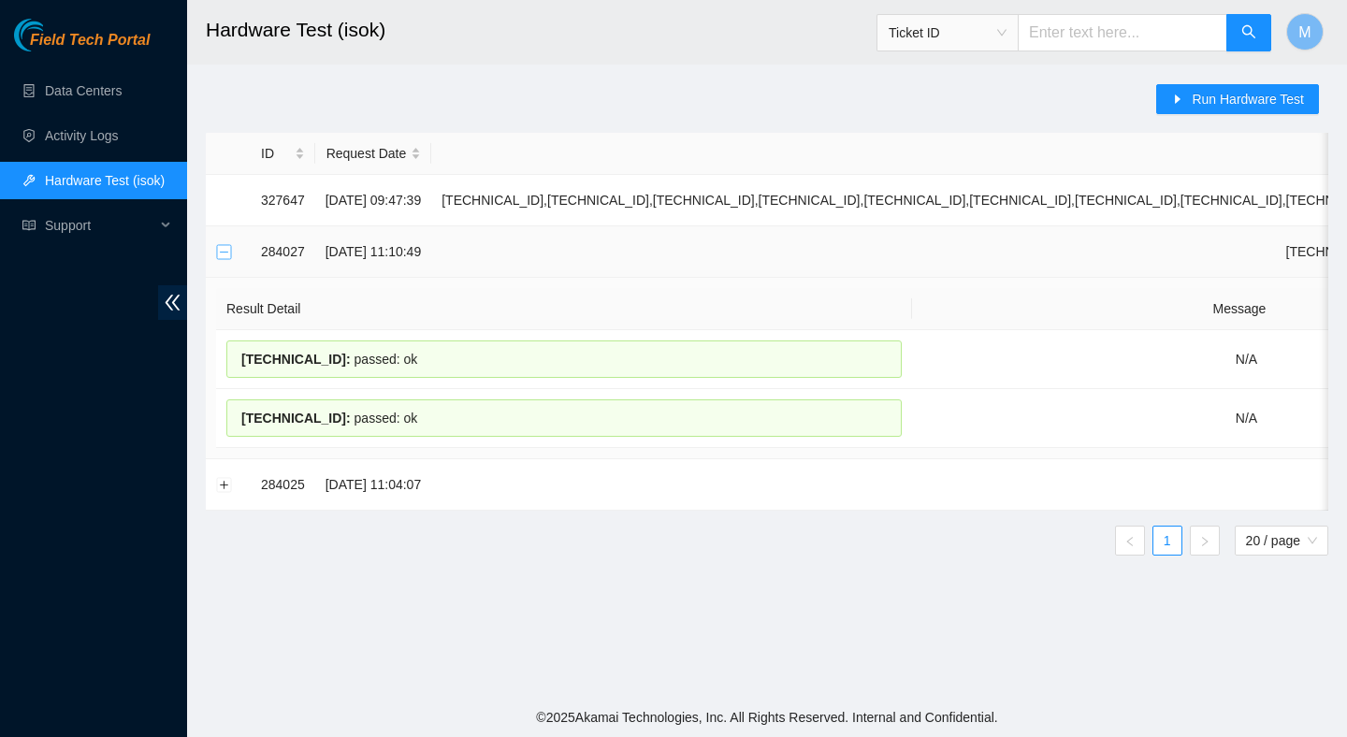
click at [221, 251] on button "Collapse row" at bounding box center [224, 251] width 15 height 15
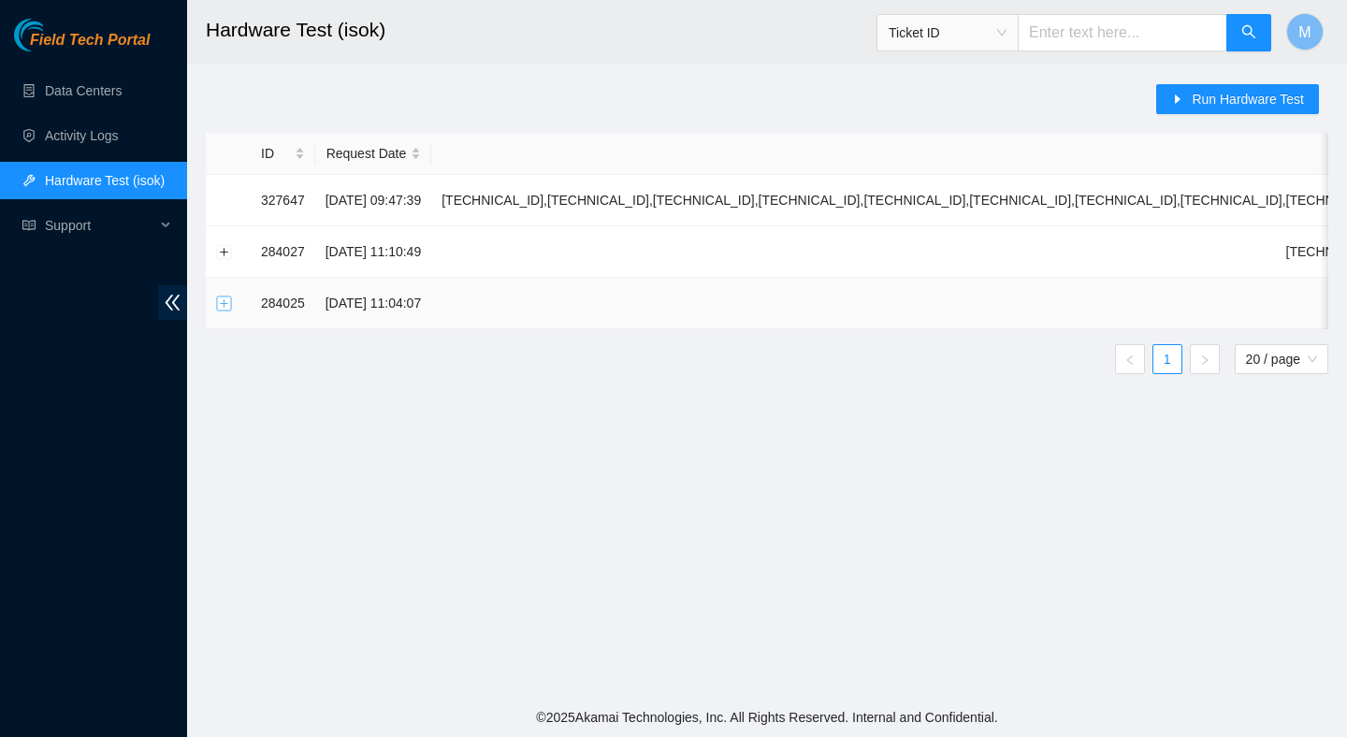
click at [225, 301] on button "Expand row" at bounding box center [224, 303] width 15 height 15
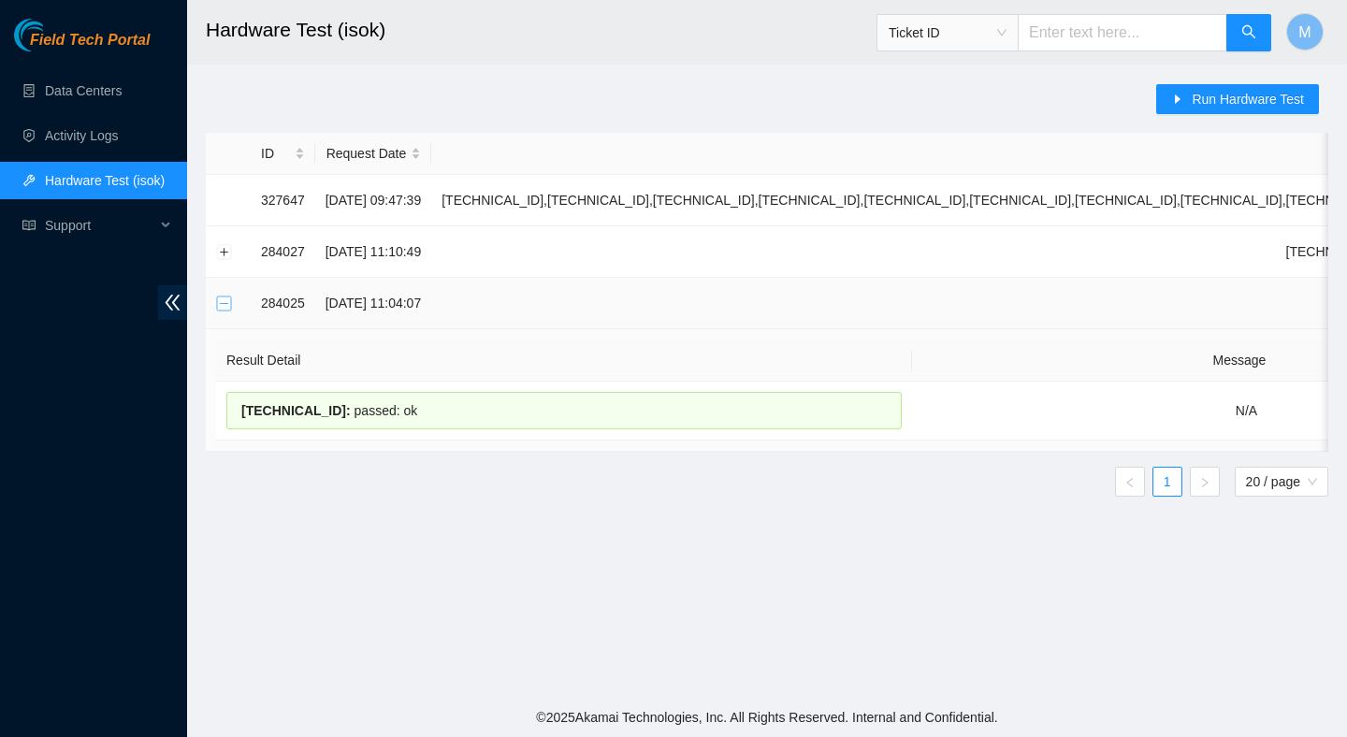
click at [225, 301] on button "Collapse row" at bounding box center [224, 303] width 15 height 15
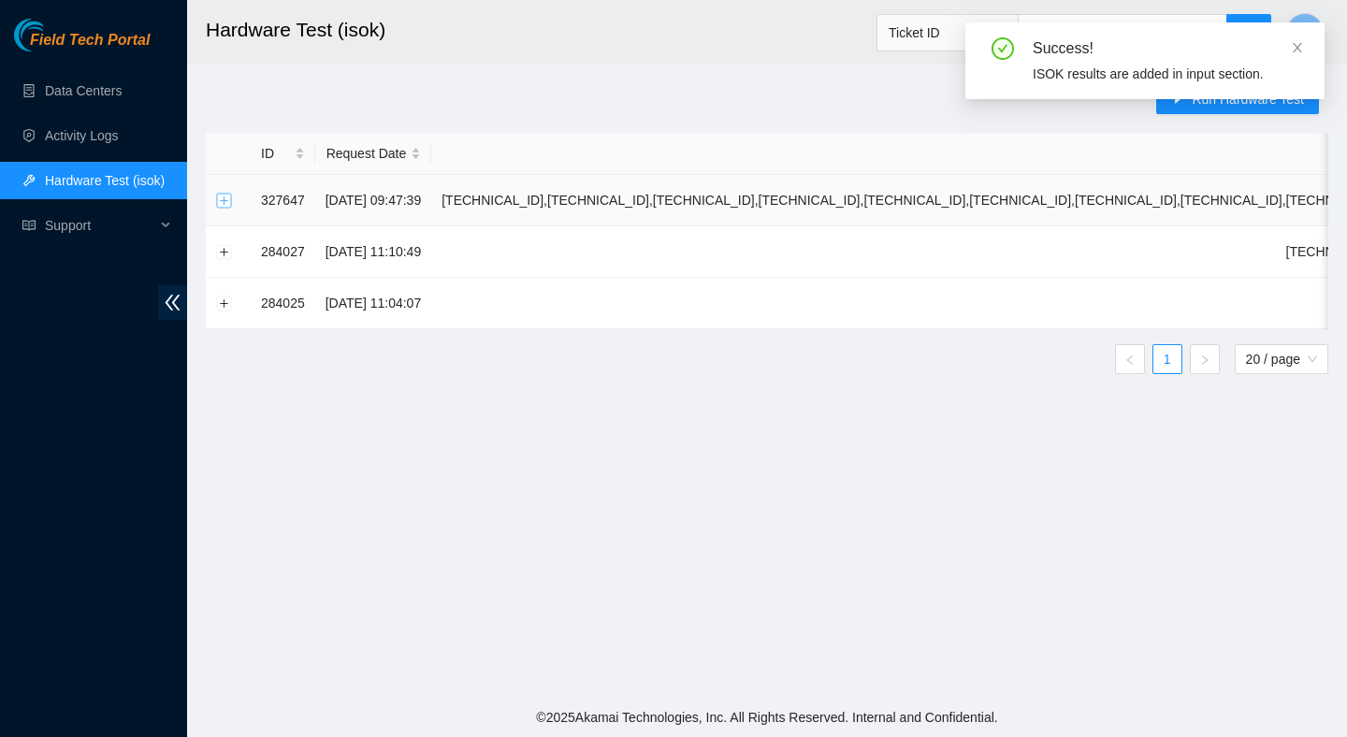
click at [226, 203] on button "Expand row" at bounding box center [224, 200] width 15 height 15
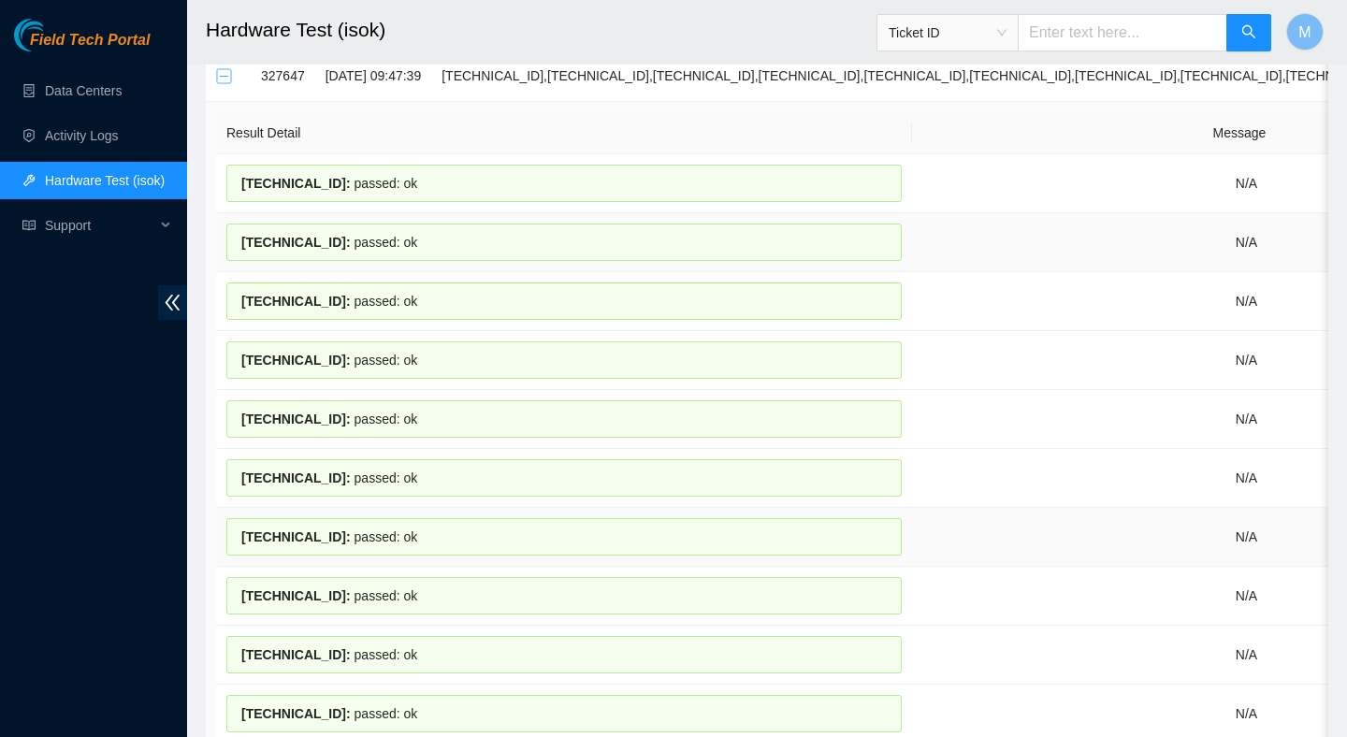
scroll to position [0, 0]
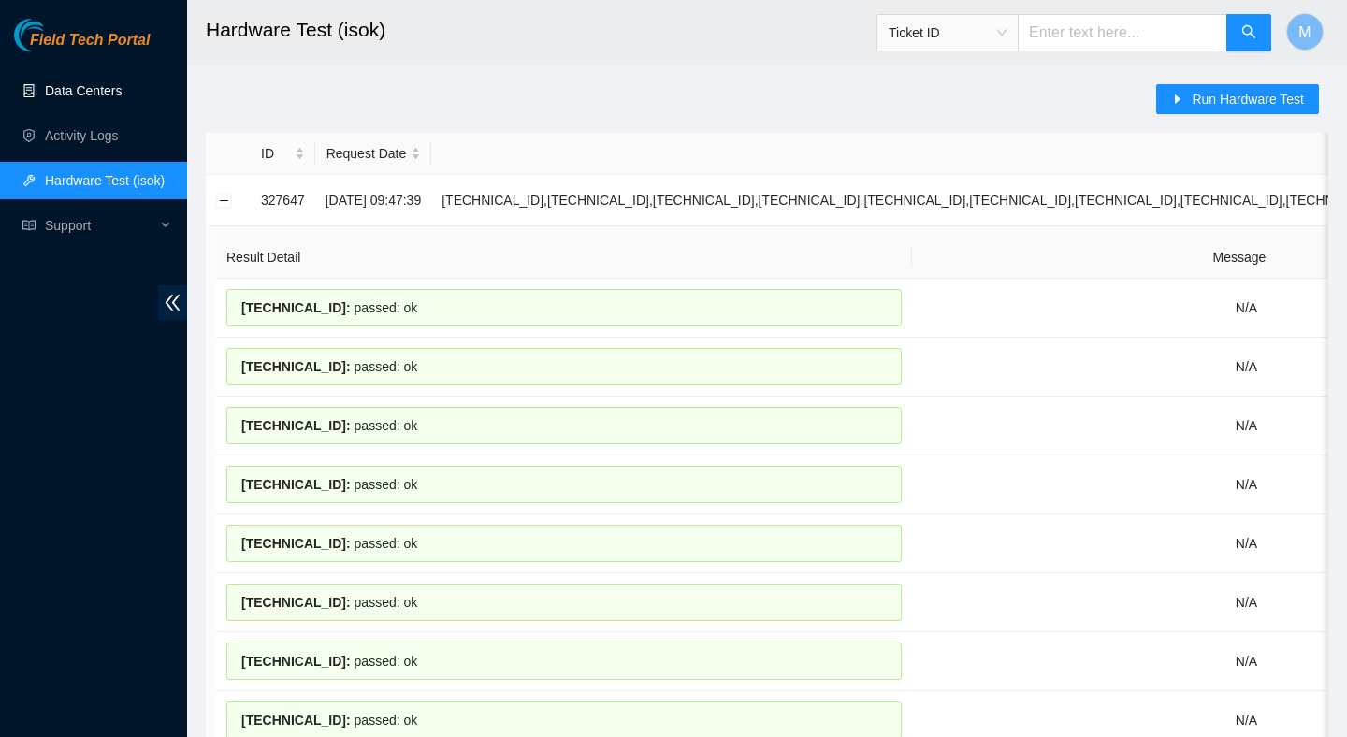
click at [105, 83] on link "Data Centers" at bounding box center [83, 90] width 77 height 15
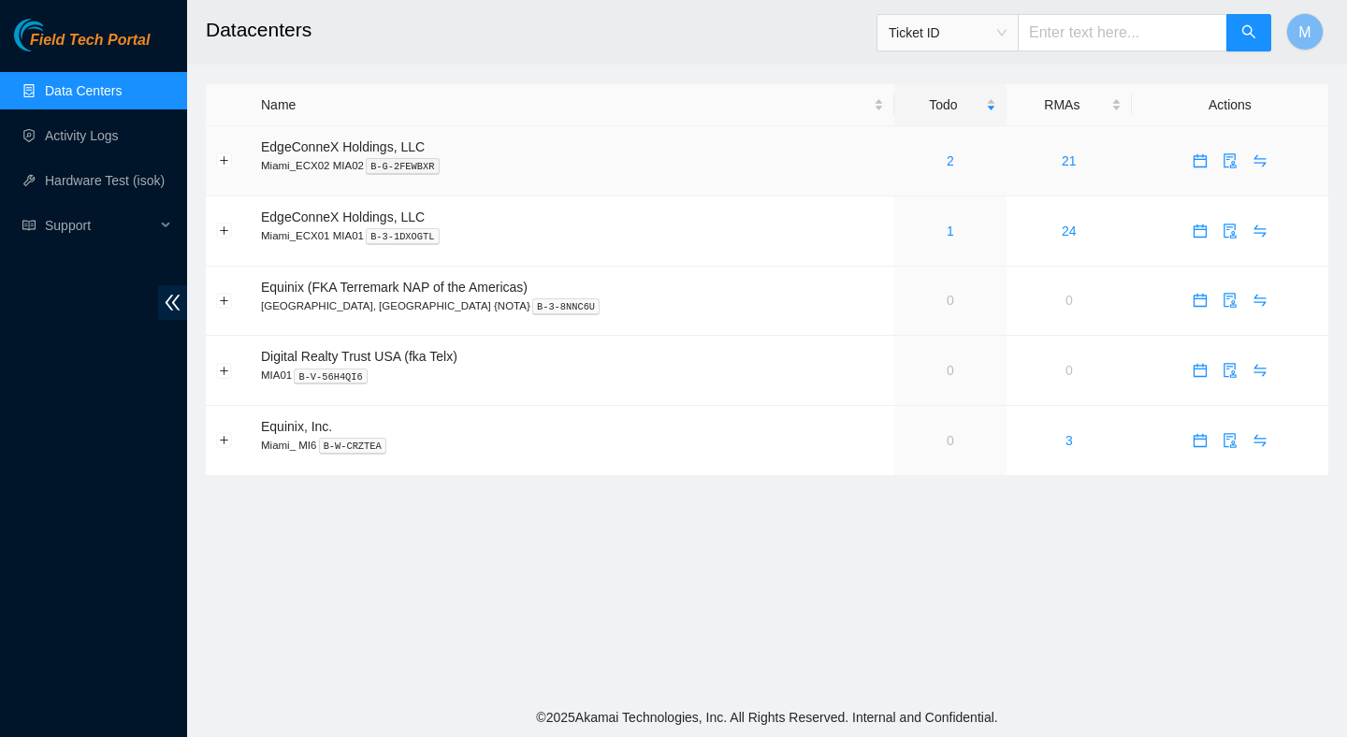
click at [914, 165] on div "2" at bounding box center [951, 161] width 92 height 21
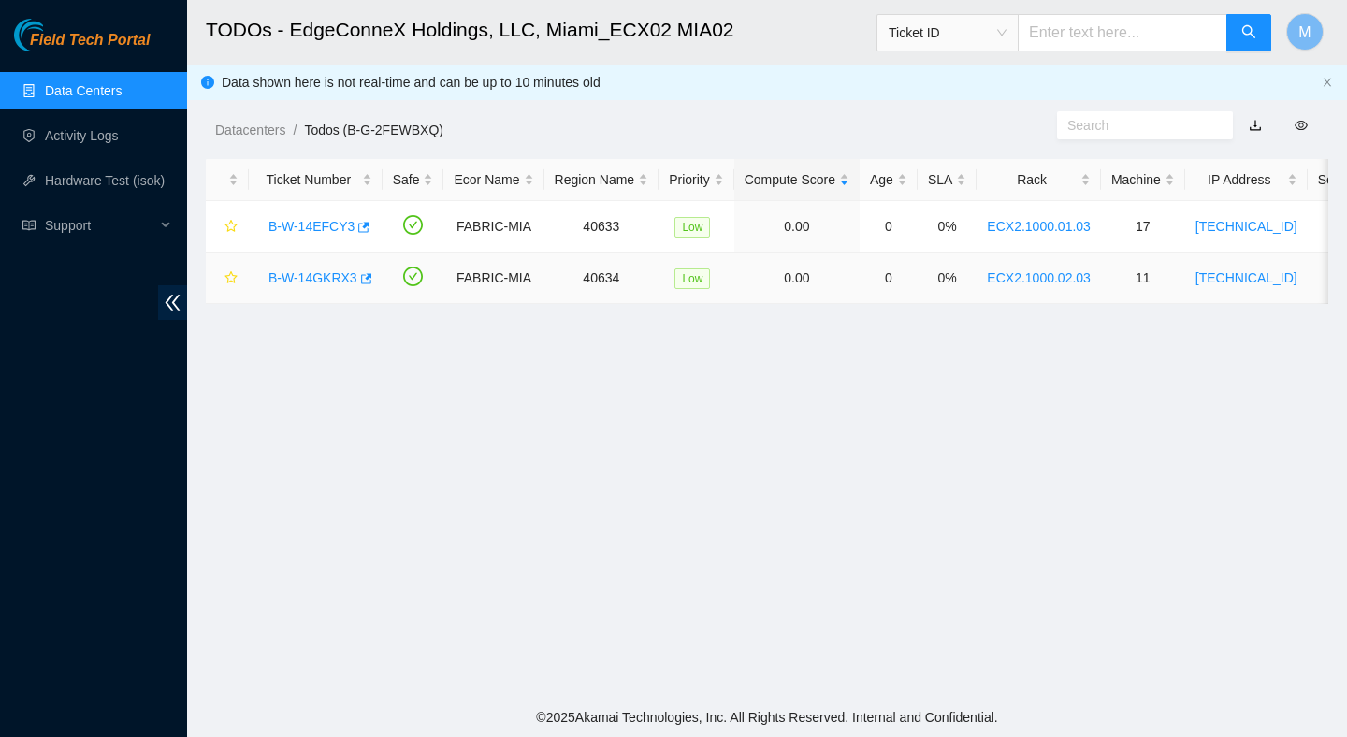
click at [343, 276] on link "B-W-14GKRX3" at bounding box center [313, 277] width 89 height 15
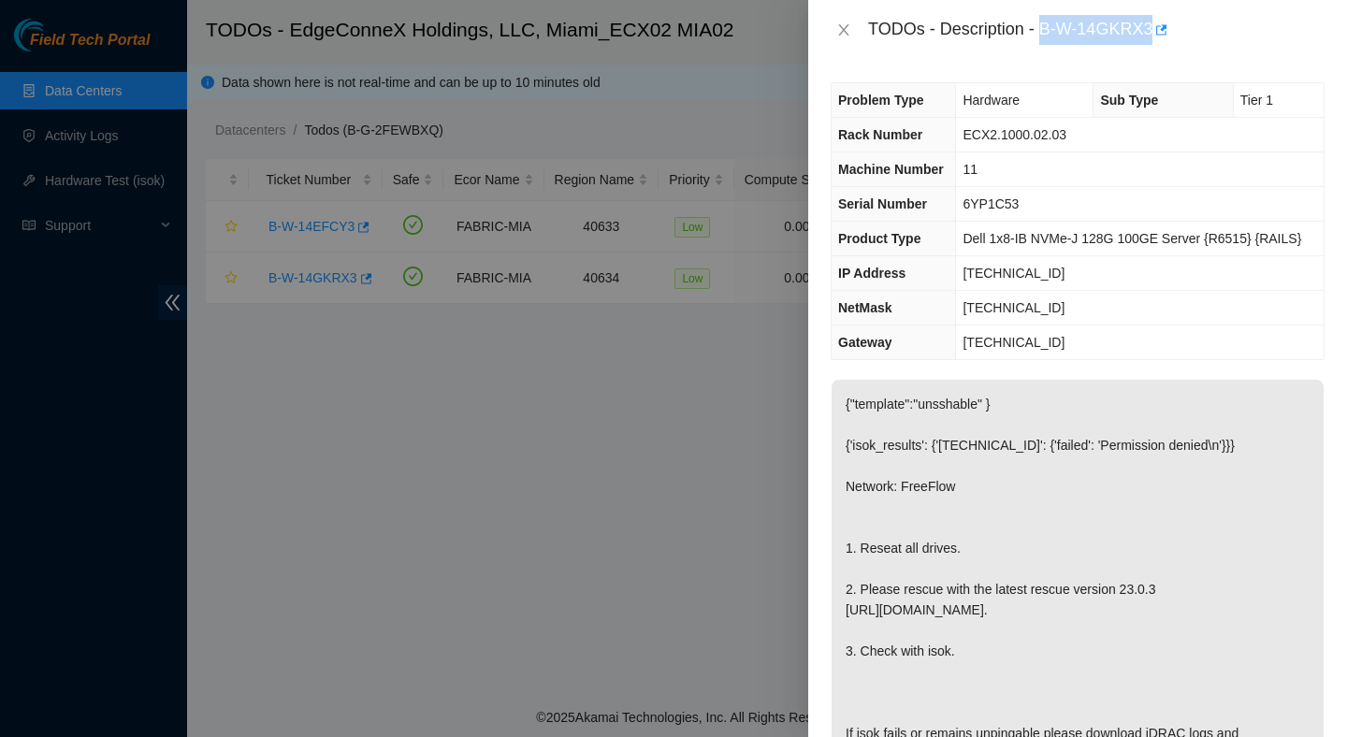
drag, startPoint x: 1045, startPoint y: 24, endPoint x: 1145, endPoint y: 48, distance: 102.8
click at [1145, 48] on div "TODOs - Description - B-W-14GKRX3" at bounding box center [1077, 30] width 539 height 60
copy div "B-W-14GKRX3"
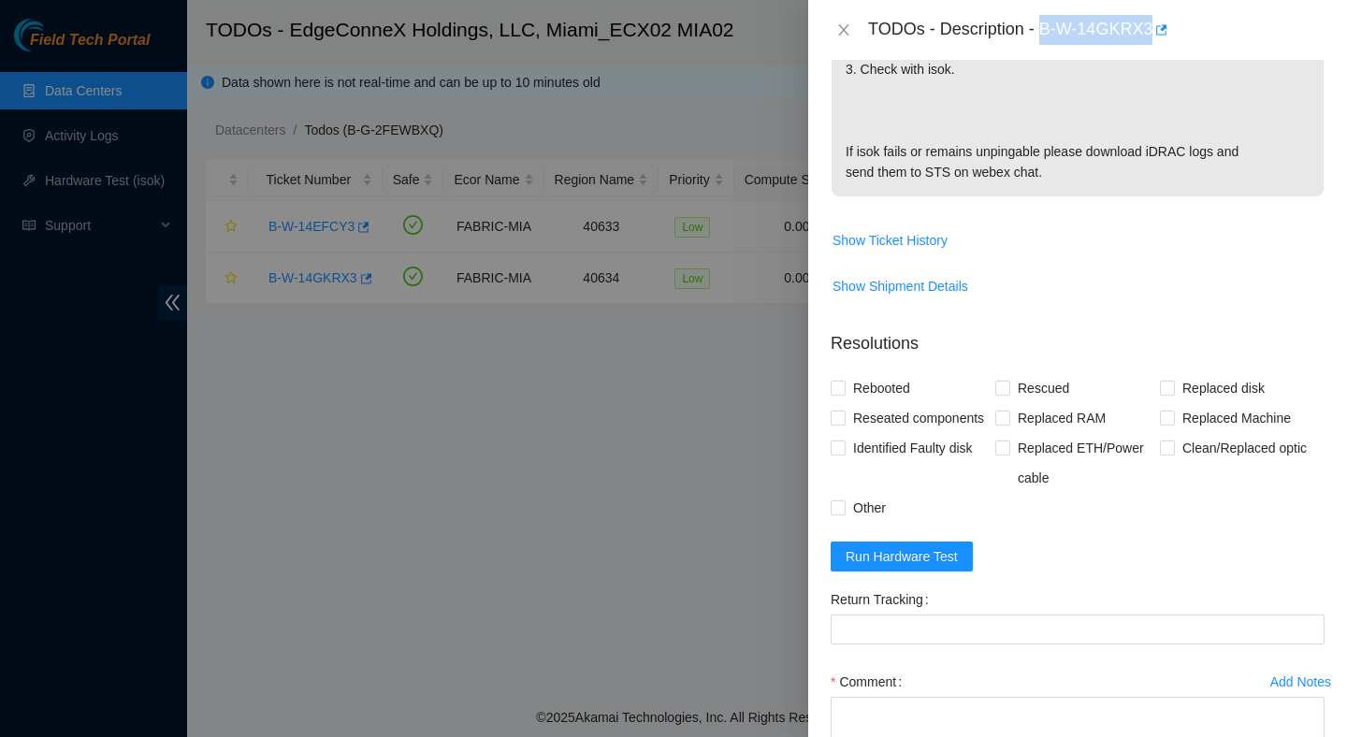
scroll to position [603, 0]
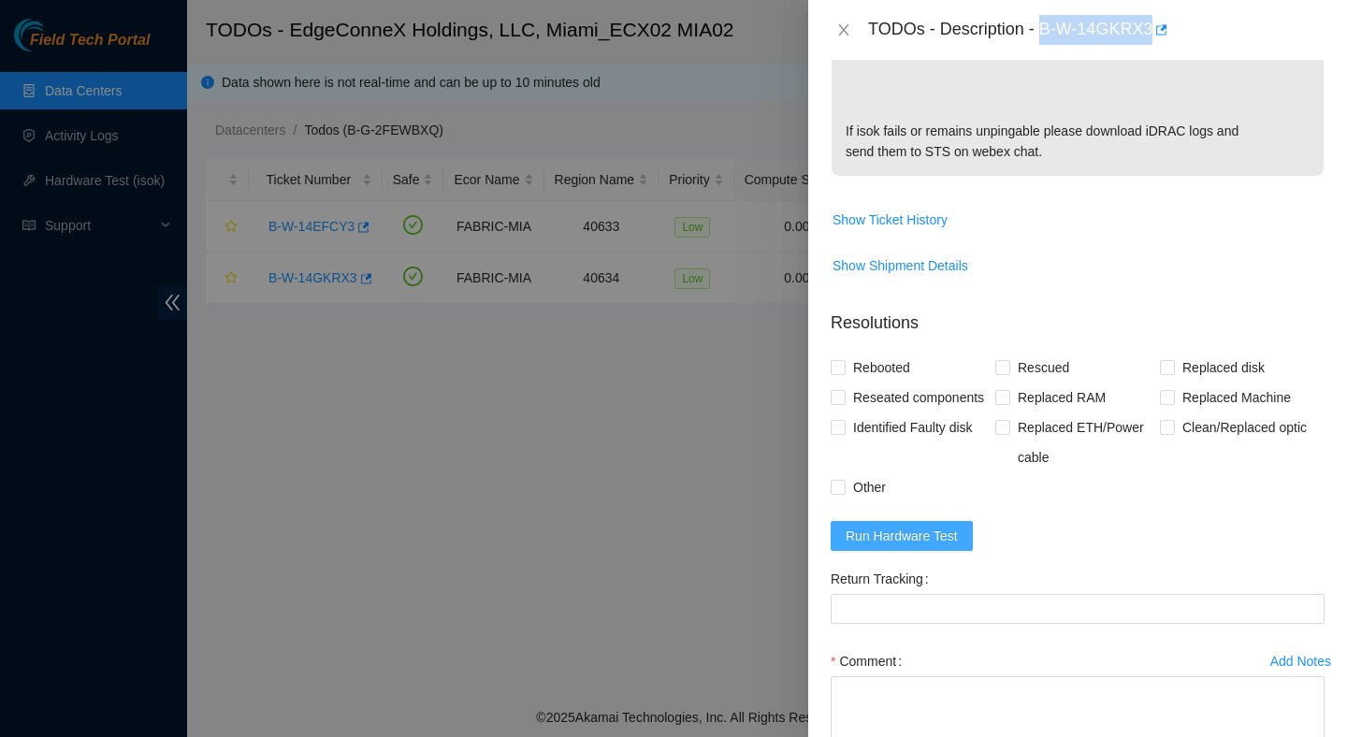
click at [950, 546] on span "Run Hardware Test" at bounding box center [902, 536] width 112 height 21
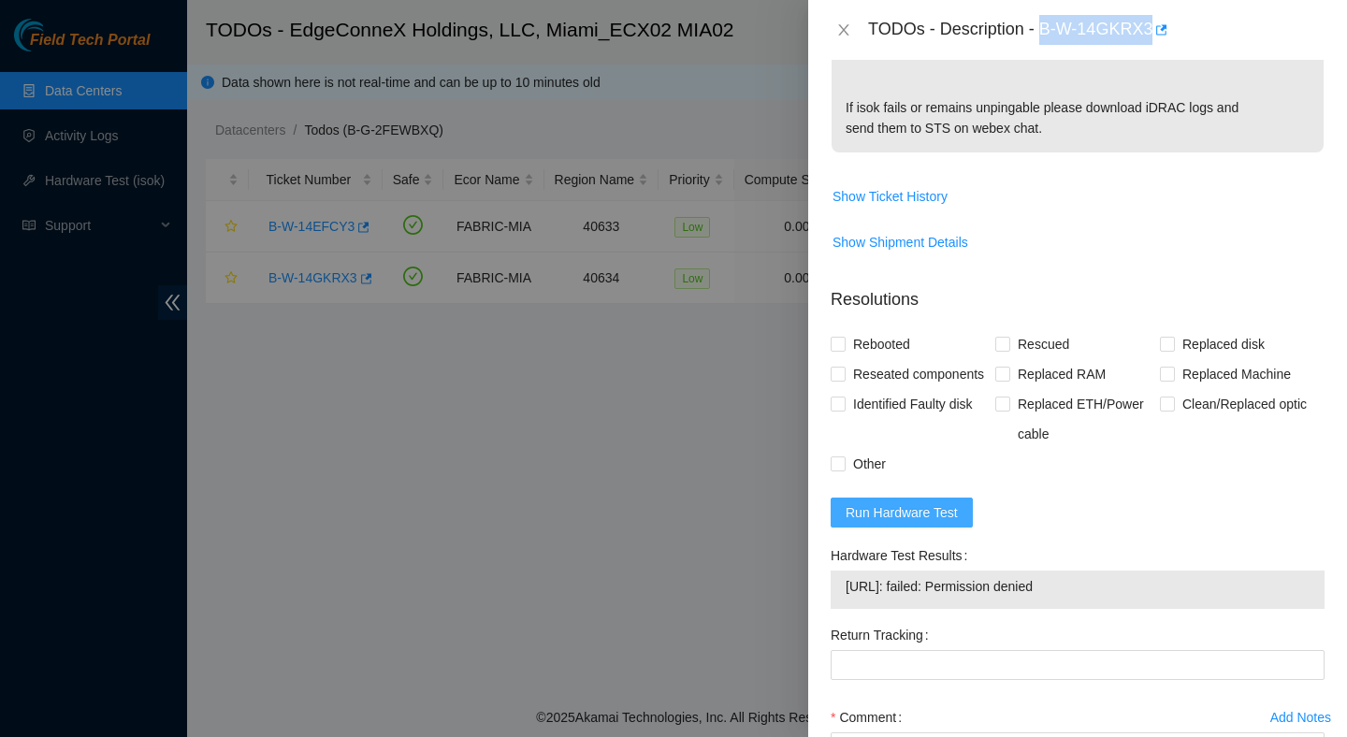
scroll to position [628, 0]
click at [987, 595] on span "104.86.100.142: failed: Permission denied" at bounding box center [1078, 585] width 464 height 21
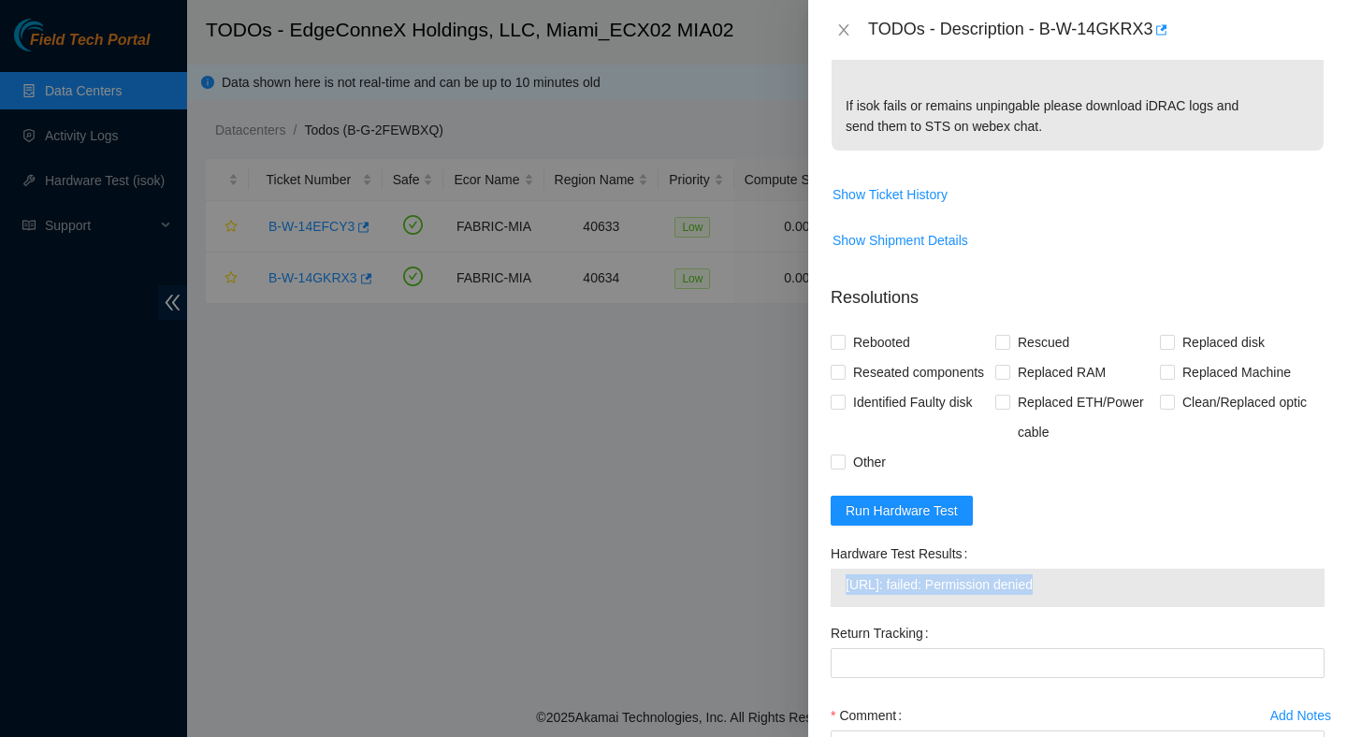
click at [987, 595] on span "104.86.100.142: failed: Permission denied" at bounding box center [1078, 585] width 464 height 21
copy span "104.86.100.142: failed: Permission denied"
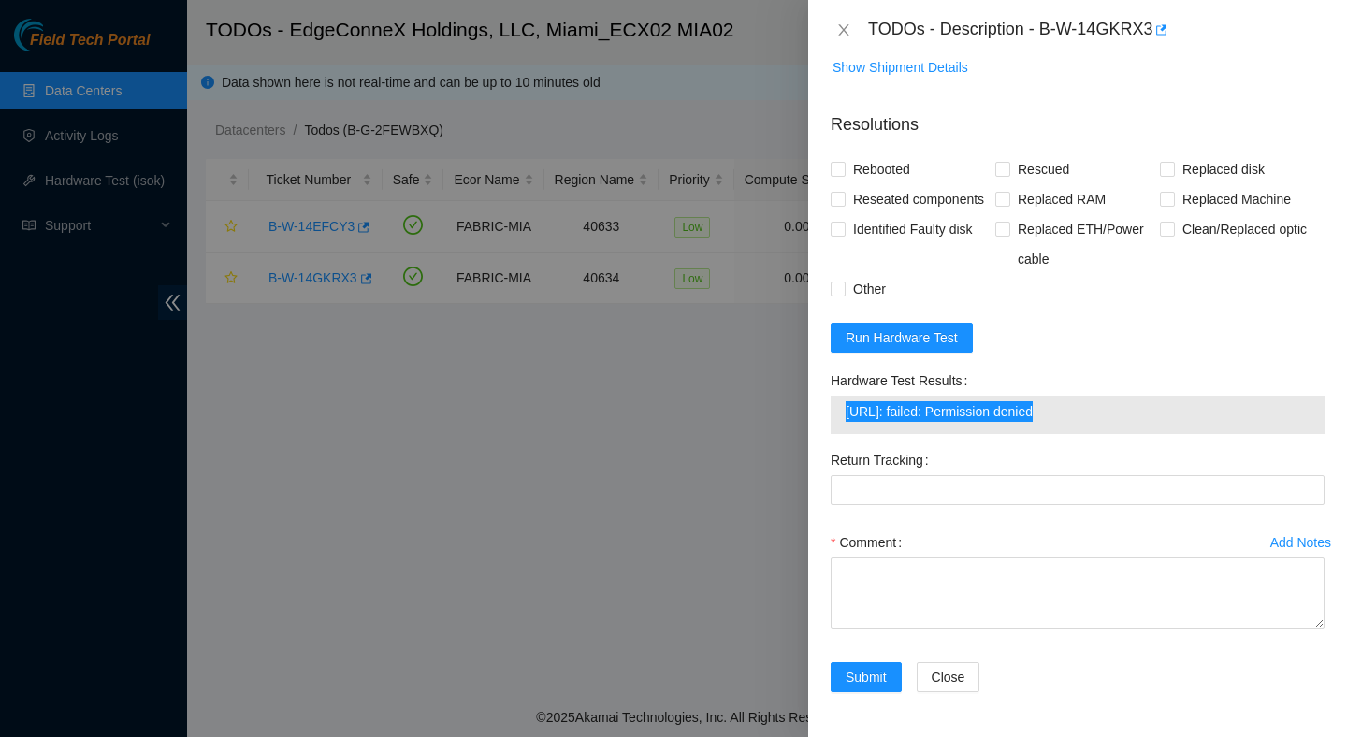
scroll to position [831, 0]
click at [1048, 372] on div "Hardware Test Results" at bounding box center [1078, 381] width 494 height 30
click at [935, 340] on span "Run Hardware Test" at bounding box center [902, 338] width 112 height 21
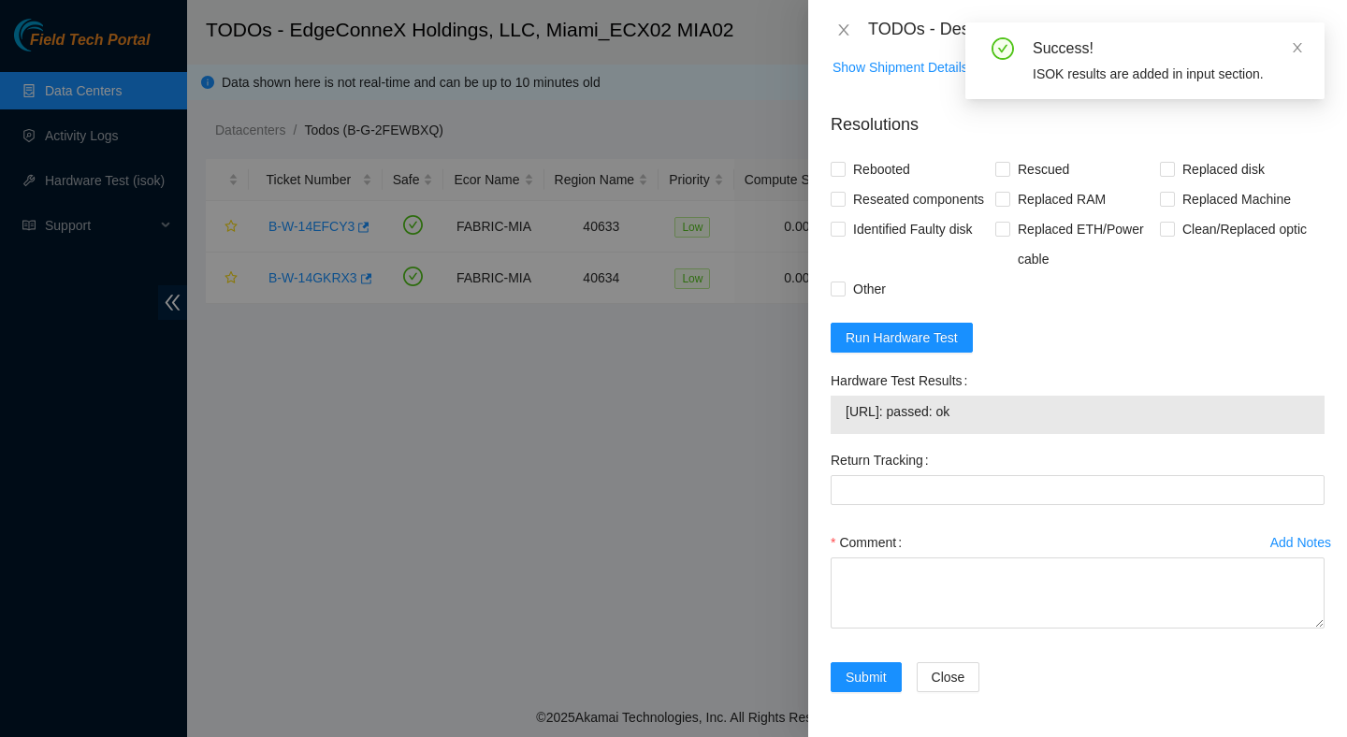
click at [970, 412] on span "104.86.100.142: passed: ok" at bounding box center [1078, 411] width 464 height 21
copy span "104.86.100.142: passed: ok"
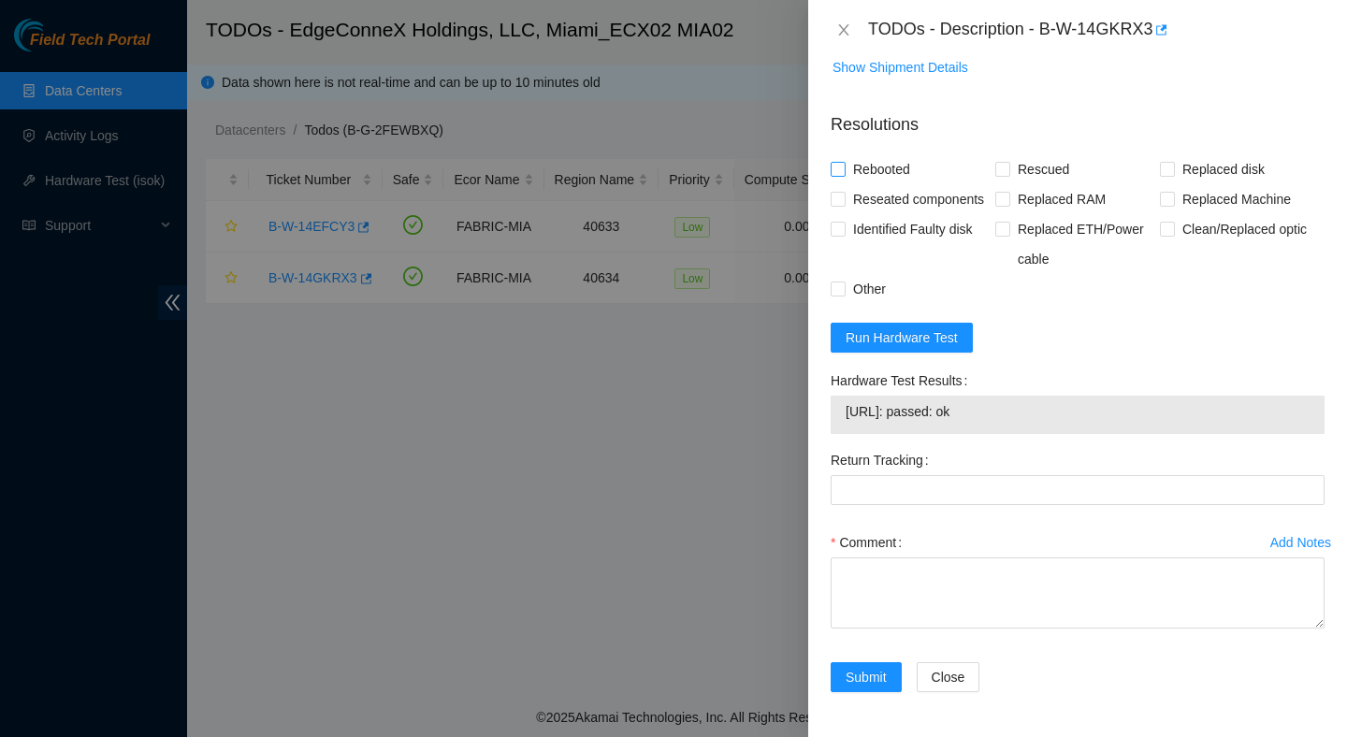
click at [887, 154] on span "Rebooted" at bounding box center [882, 169] width 72 height 30
click at [844, 162] on input "Rebooted" at bounding box center [837, 168] width 13 height 13
checkbox input "true"
click at [1015, 154] on span "Rescued" at bounding box center [1044, 169] width 66 height 30
click at [1009, 162] on input "Rescued" at bounding box center [1002, 168] width 13 height 13
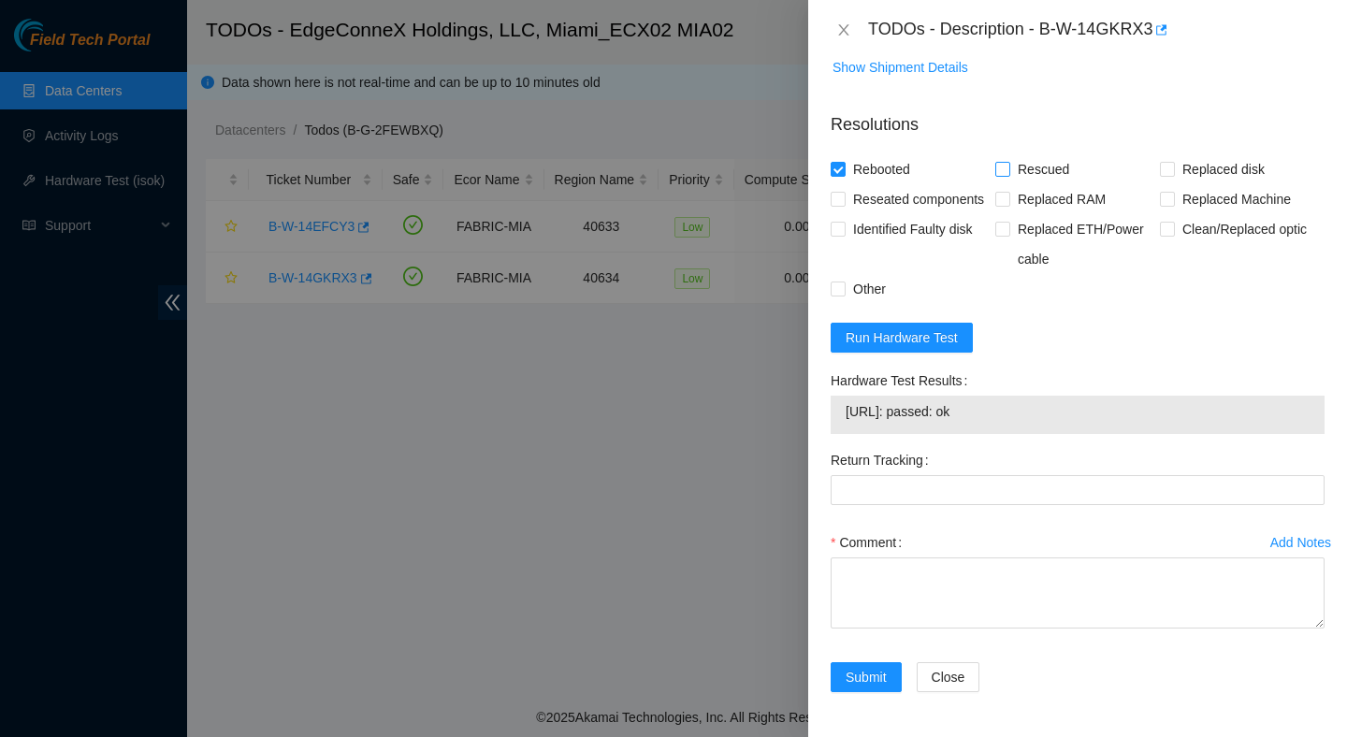
checkbox input "true"
click at [899, 154] on span "Rebooted" at bounding box center [882, 169] width 72 height 30
click at [844, 162] on input "Rebooted" at bounding box center [837, 168] width 13 height 13
click at [898, 154] on span "Rebooted" at bounding box center [882, 169] width 72 height 30
click at [844, 162] on input "Rebooted" at bounding box center [837, 168] width 13 height 13
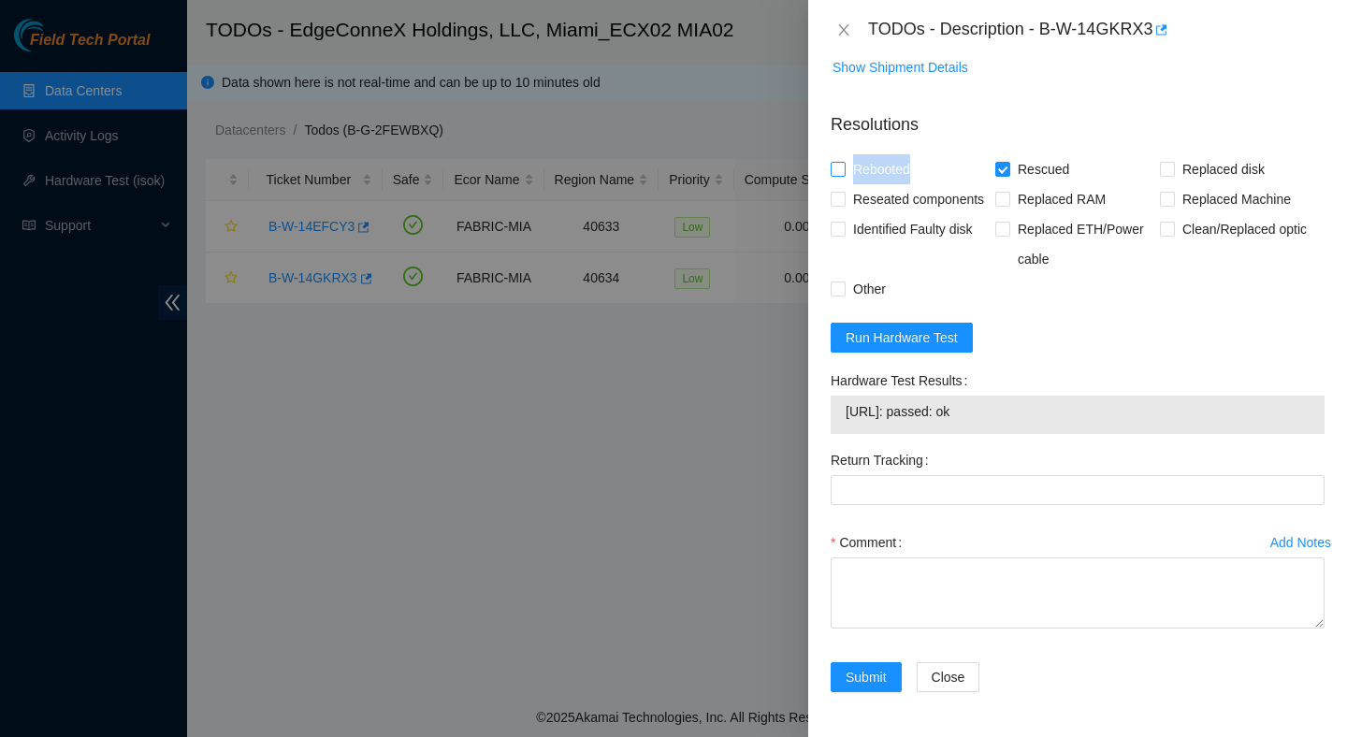
checkbox input "true"
click at [897, 184] on span "Reseated components" at bounding box center [919, 199] width 146 height 30
click at [844, 192] on input "Reseated components" at bounding box center [837, 198] width 13 height 13
checkbox input "true"
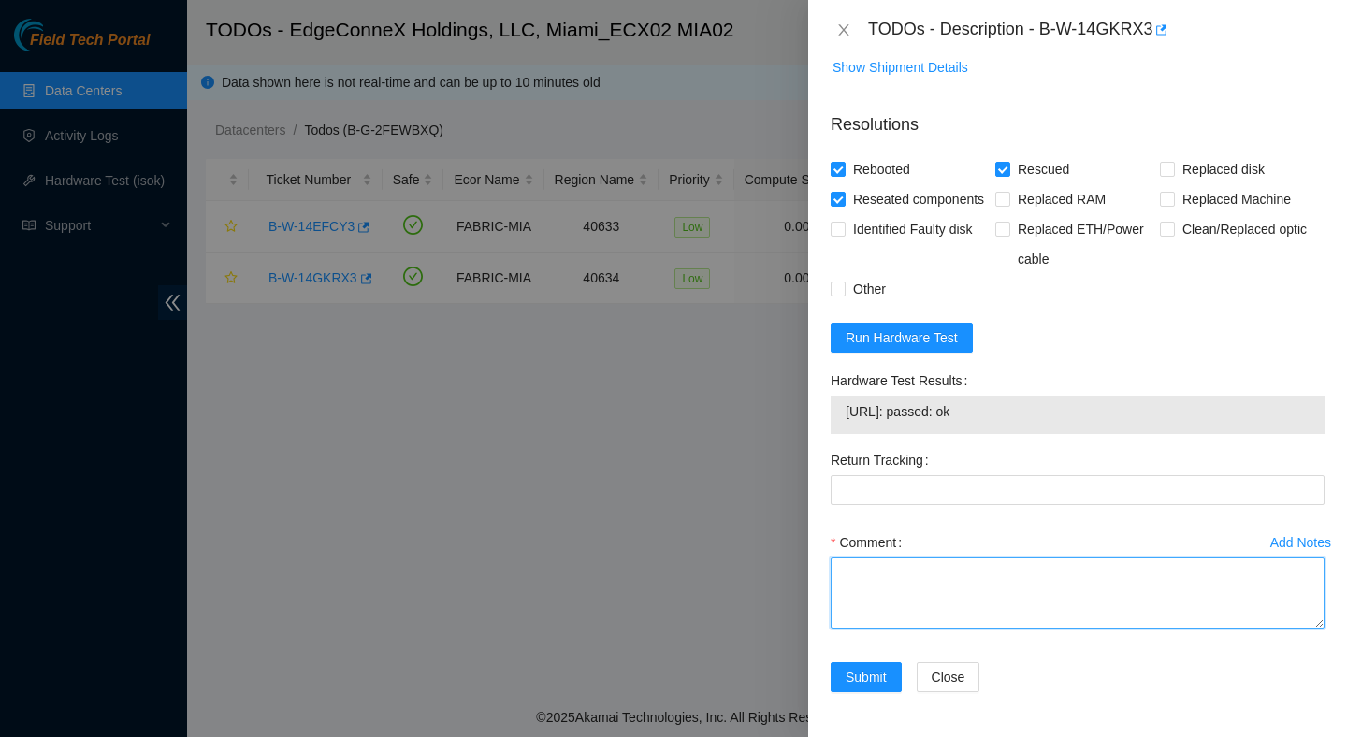
click at [907, 583] on textarea "Comment" at bounding box center [1078, 593] width 494 height 71
paste textarea "Verified ticket is safe to work on : Yes NOCC Authorized: Yes Located server co…"
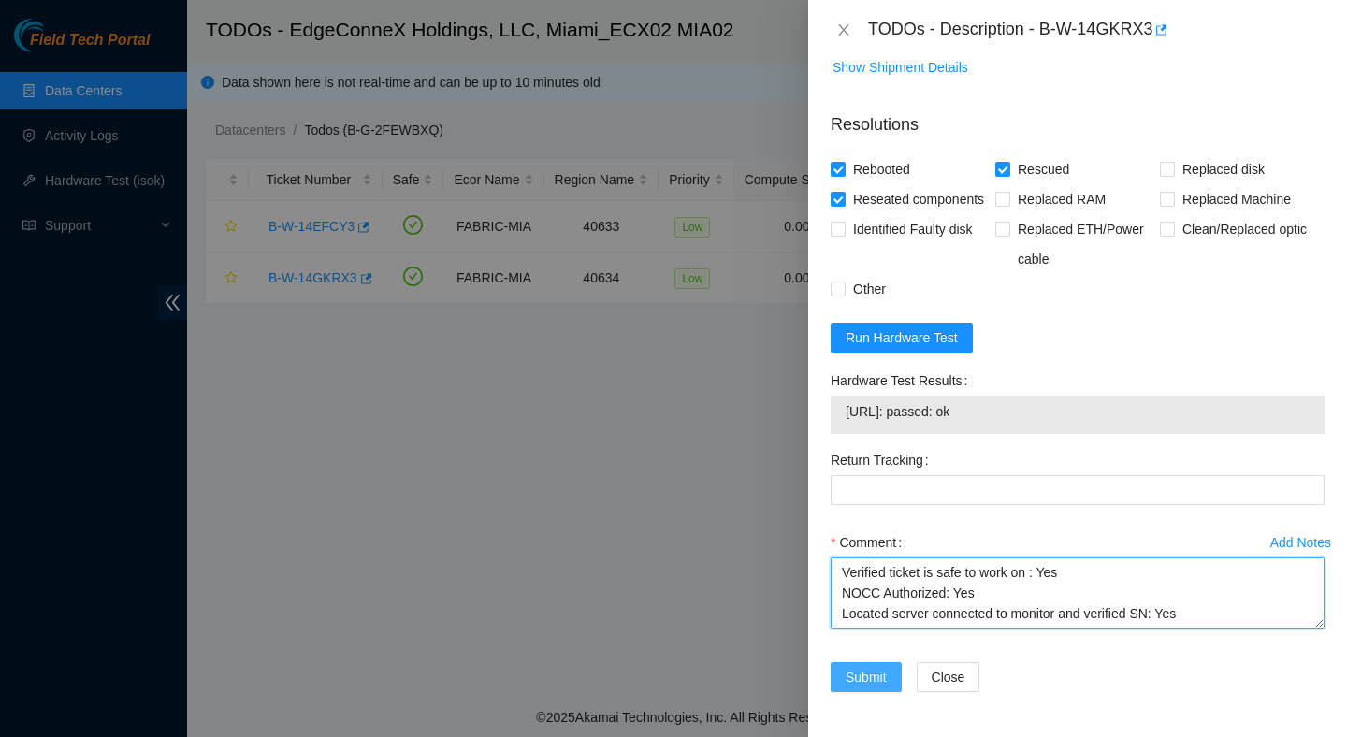
type textarea "Verified ticket is safe to work on : Yes NOCC Authorized: Yes Located server co…"
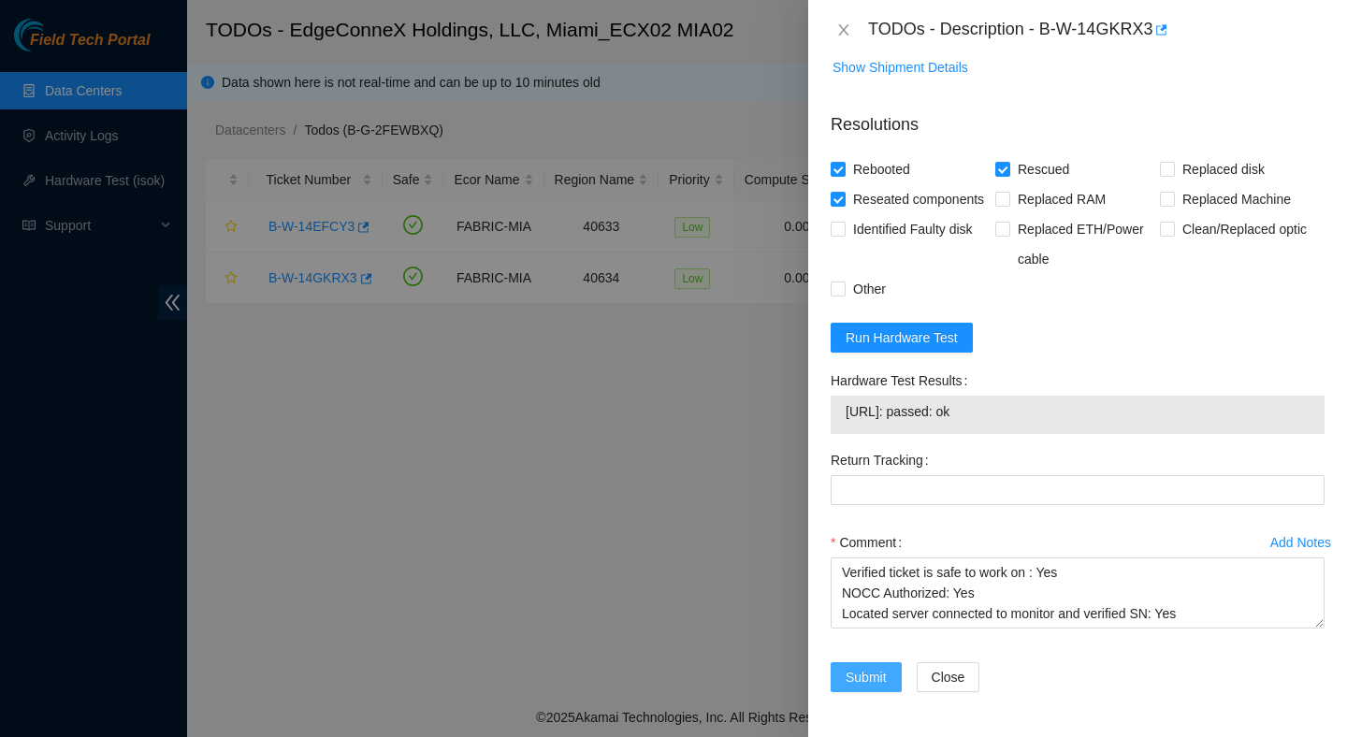
click at [892, 677] on button "Submit" at bounding box center [866, 678] width 71 height 30
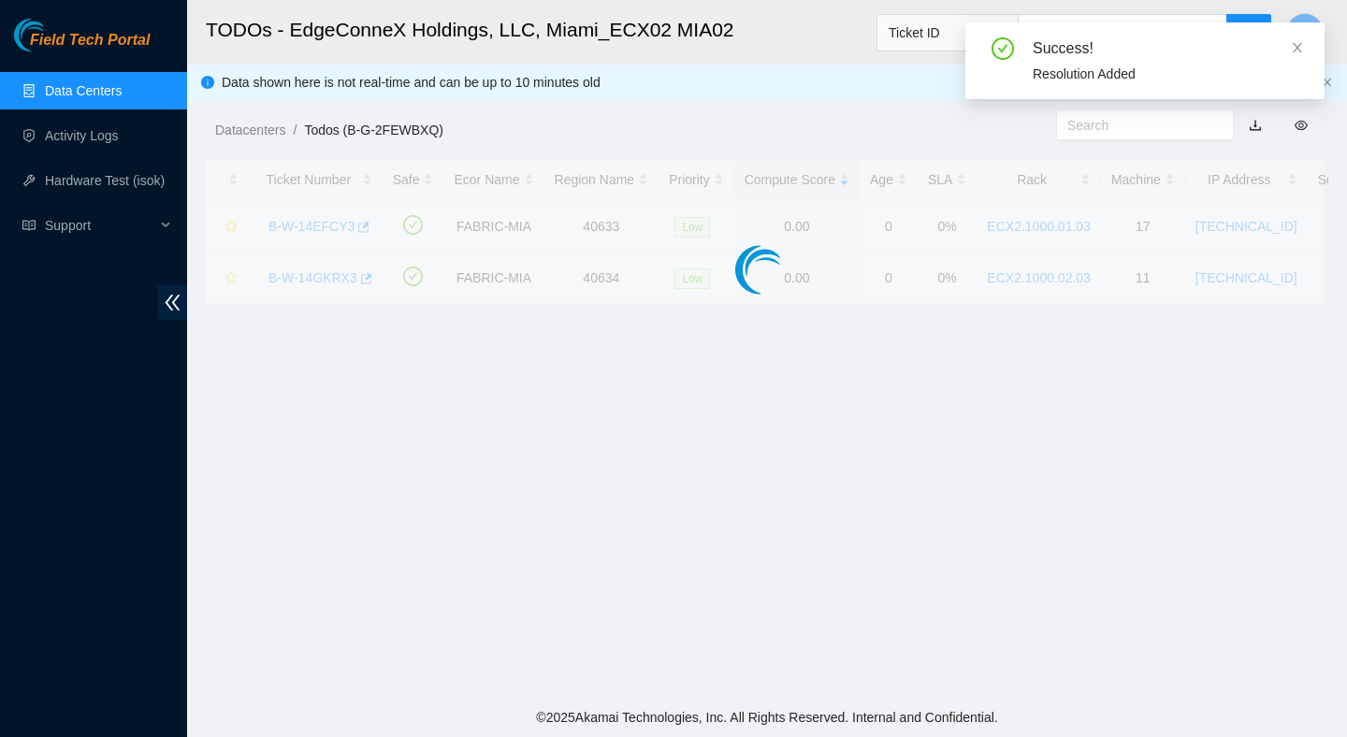
scroll to position [470, 0]
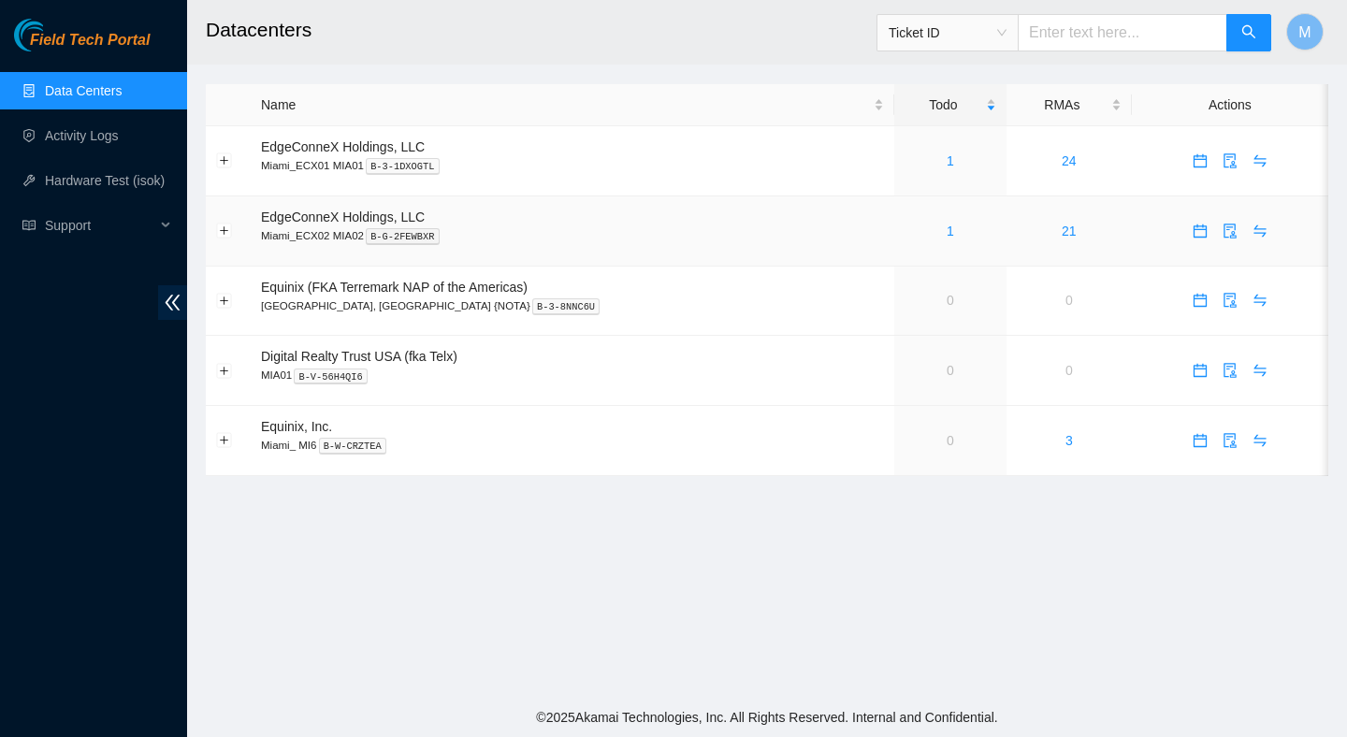
click at [920, 235] on div "1" at bounding box center [951, 231] width 92 height 21
click at [947, 230] on link "1" at bounding box center [950, 231] width 7 height 15
click at [947, 225] on link "1" at bounding box center [950, 231] width 7 height 15
click at [947, 235] on link "1" at bounding box center [950, 231] width 7 height 15
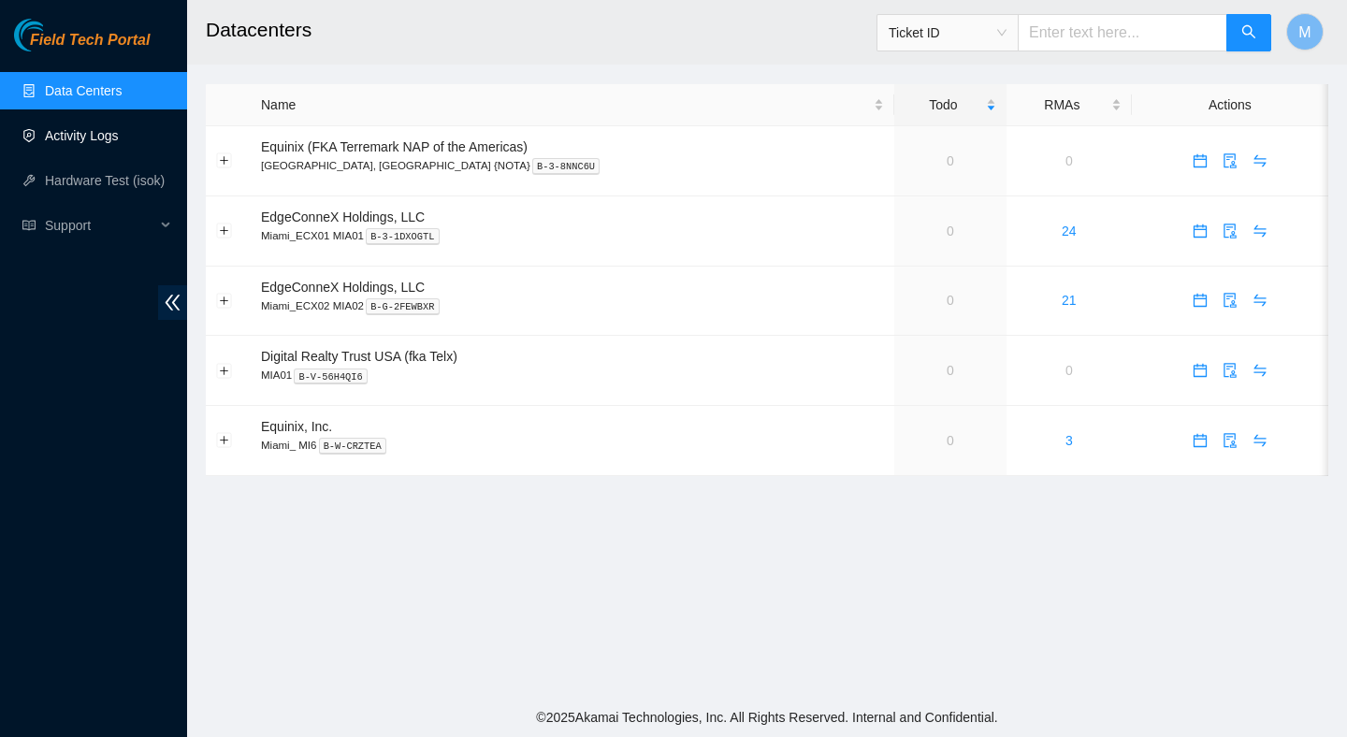
click at [98, 141] on link "Activity Logs" at bounding box center [82, 135] width 74 height 15
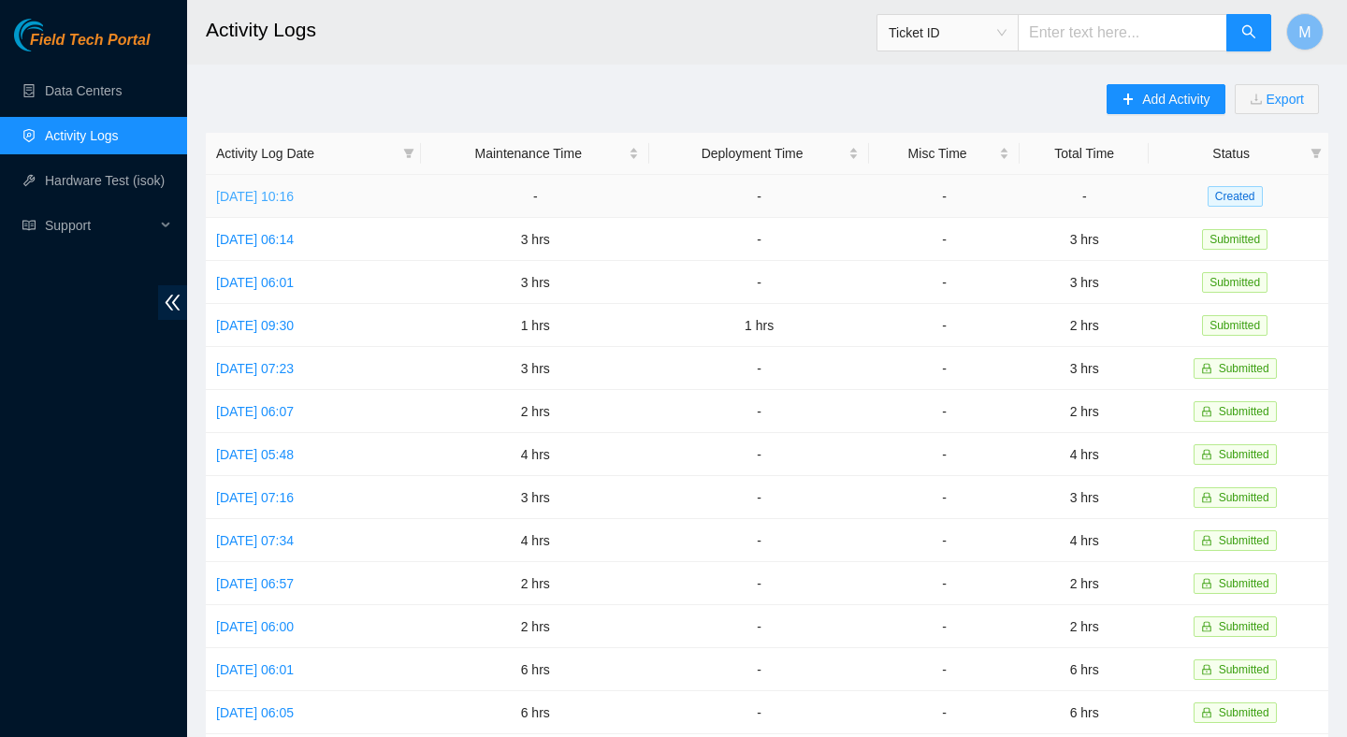
click at [294, 196] on link "Wed, 27 Aug 2025 10:16" at bounding box center [255, 196] width 78 height 15
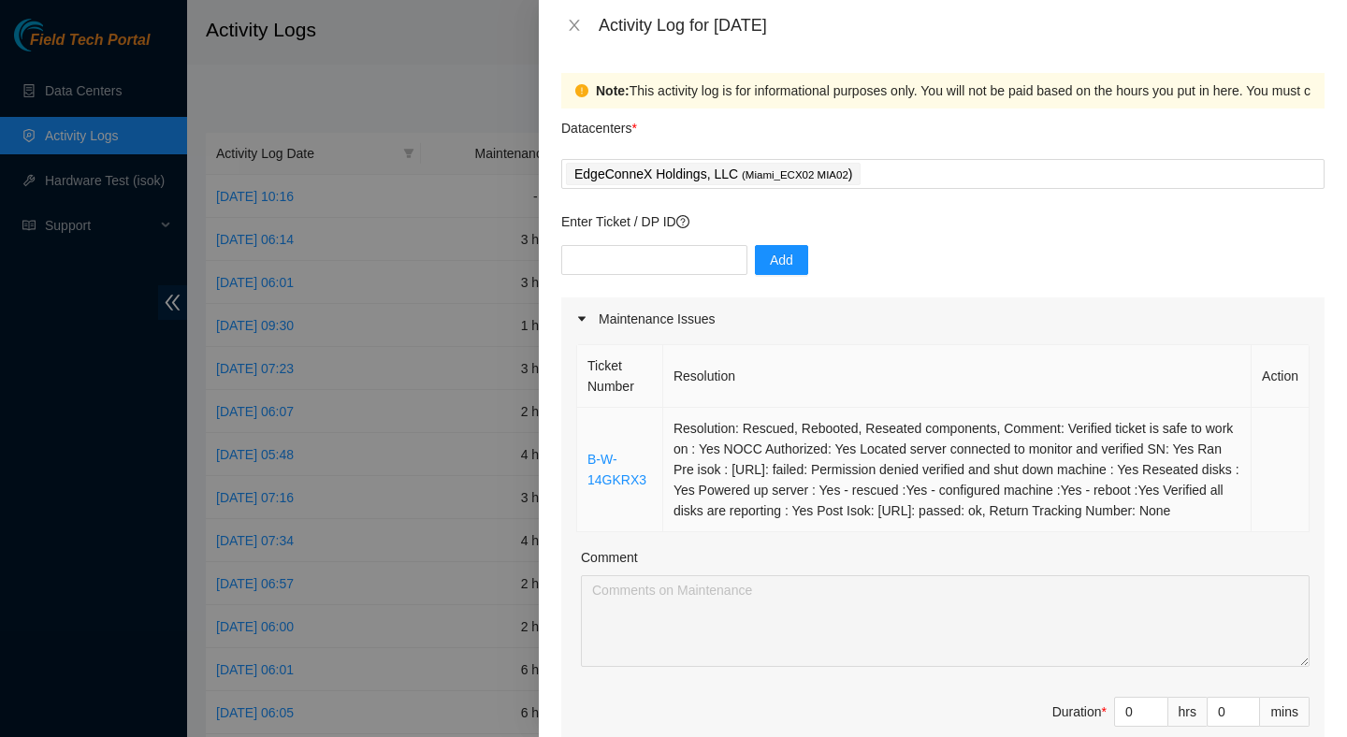
drag, startPoint x: 941, startPoint y: 530, endPoint x: 674, endPoint y: 418, distance: 289.9
click at [672, 417] on td "Resolution: Rescued, Rebooted, Reseated components, Comment: Verified ticket is…" at bounding box center [957, 470] width 589 height 124
copy td "Resolution: Rescued, Rebooted, Reseated components, Comment: Verified ticket is…"
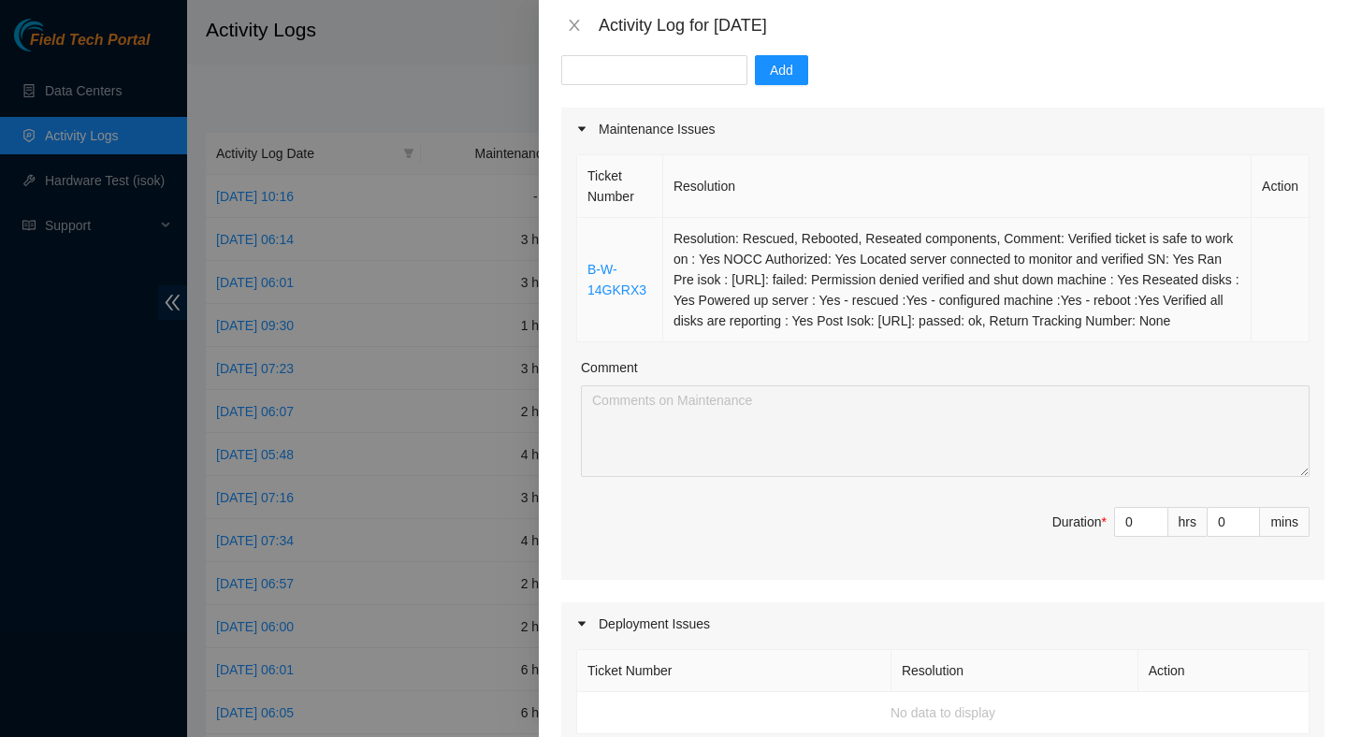
scroll to position [191, 0]
type input "1"
click at [1164, 524] on span "Increase Value" at bounding box center [1157, 515] width 21 height 17
type input "2"
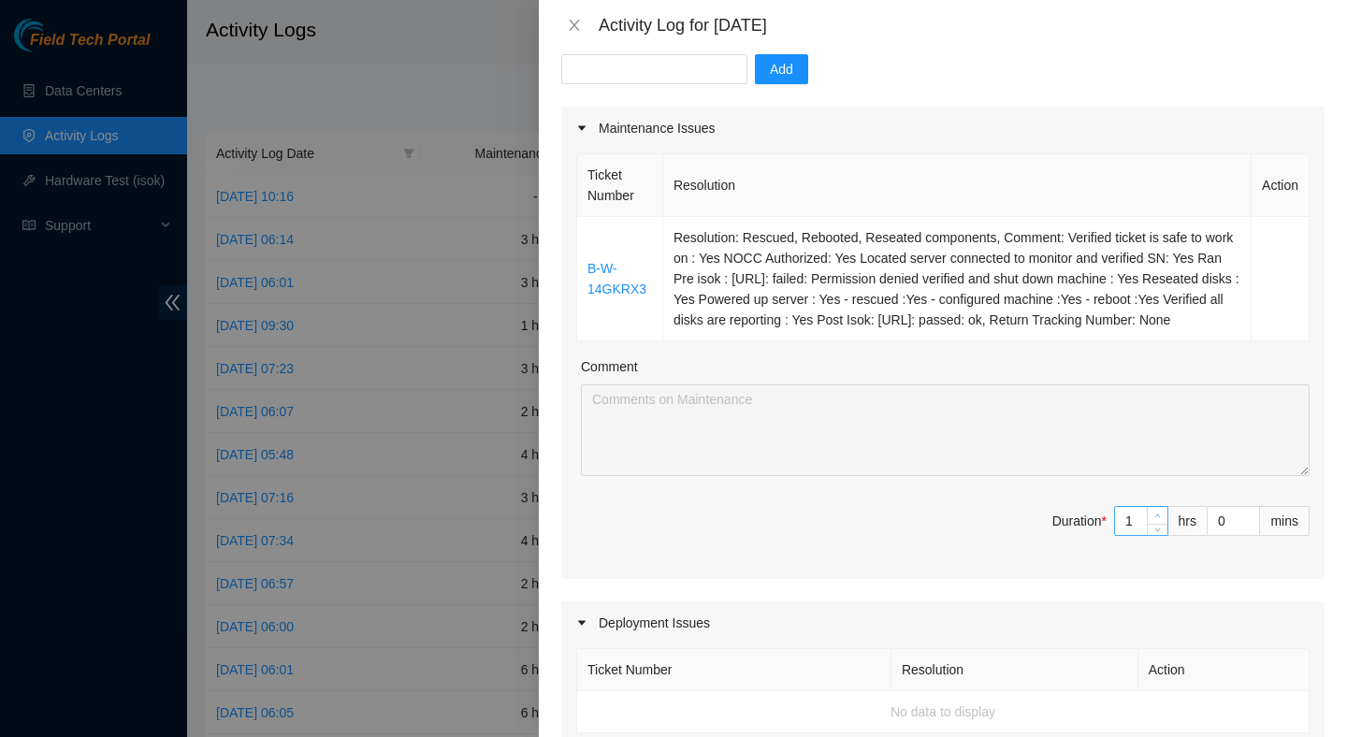
type input "2"
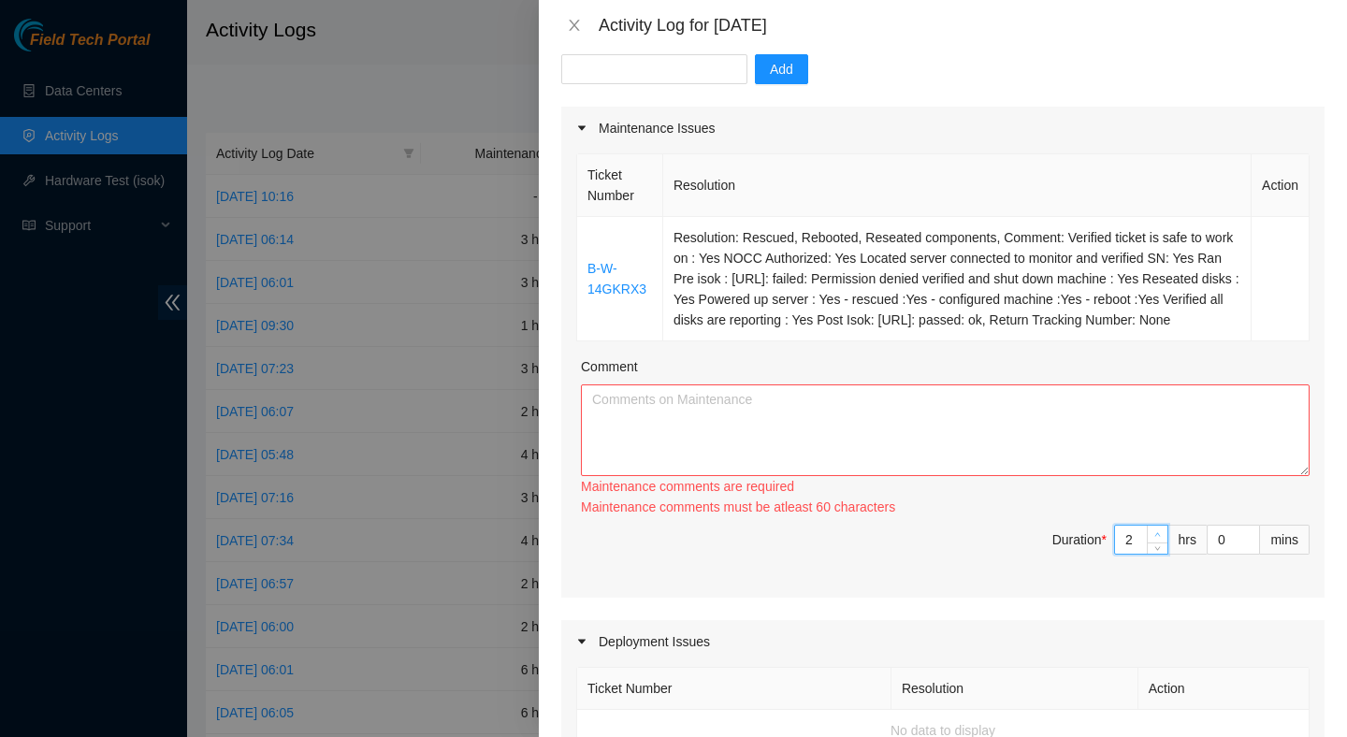
click at [1164, 536] on span "Increase Value" at bounding box center [1157, 534] width 21 height 17
click at [1019, 473] on textarea "Comment" at bounding box center [945, 431] width 729 height 92
paste textarea "Resolution: Rescued, Rebooted, Reseated components, Comment: Verified ticket is…"
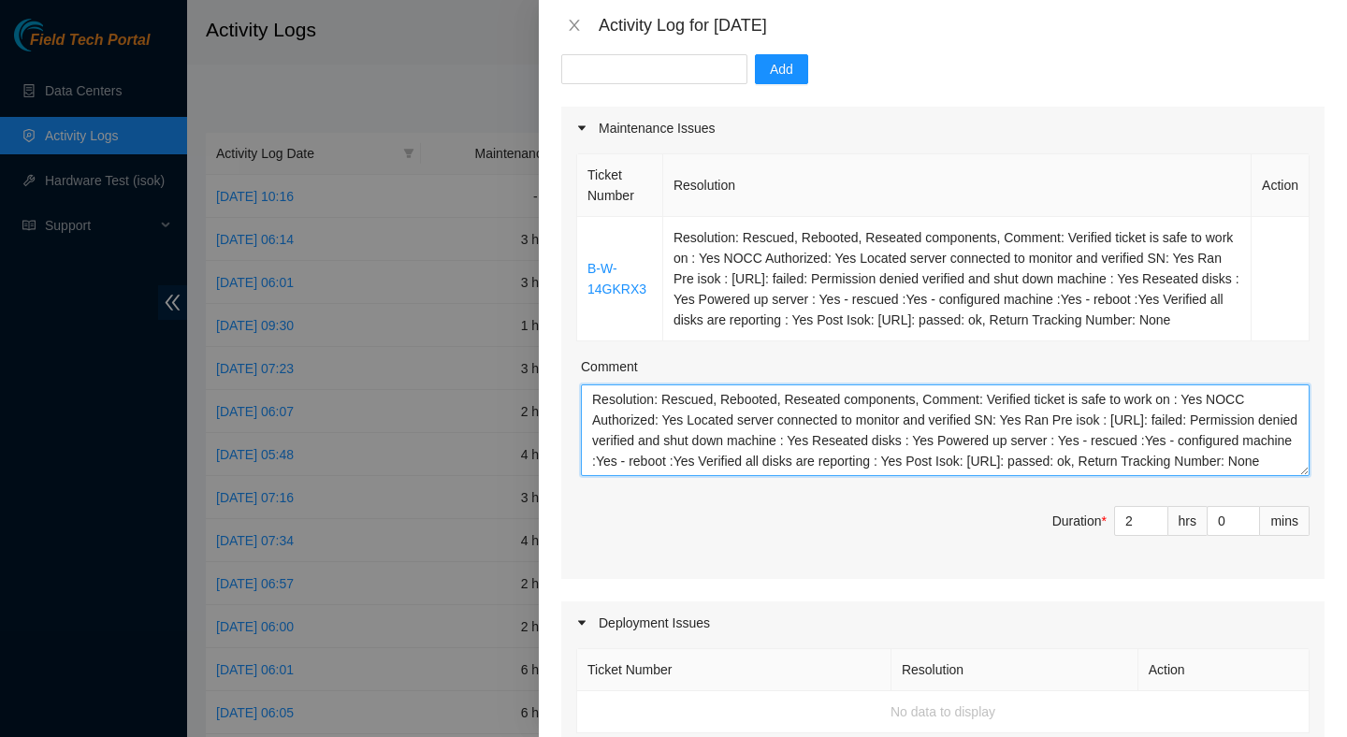
scroll to position [0, 0]
click at [592, 419] on textarea "Resolution: Rescued, Rebooted, Reseated components, Comment: Verified ticket is…" at bounding box center [945, 431] width 729 height 92
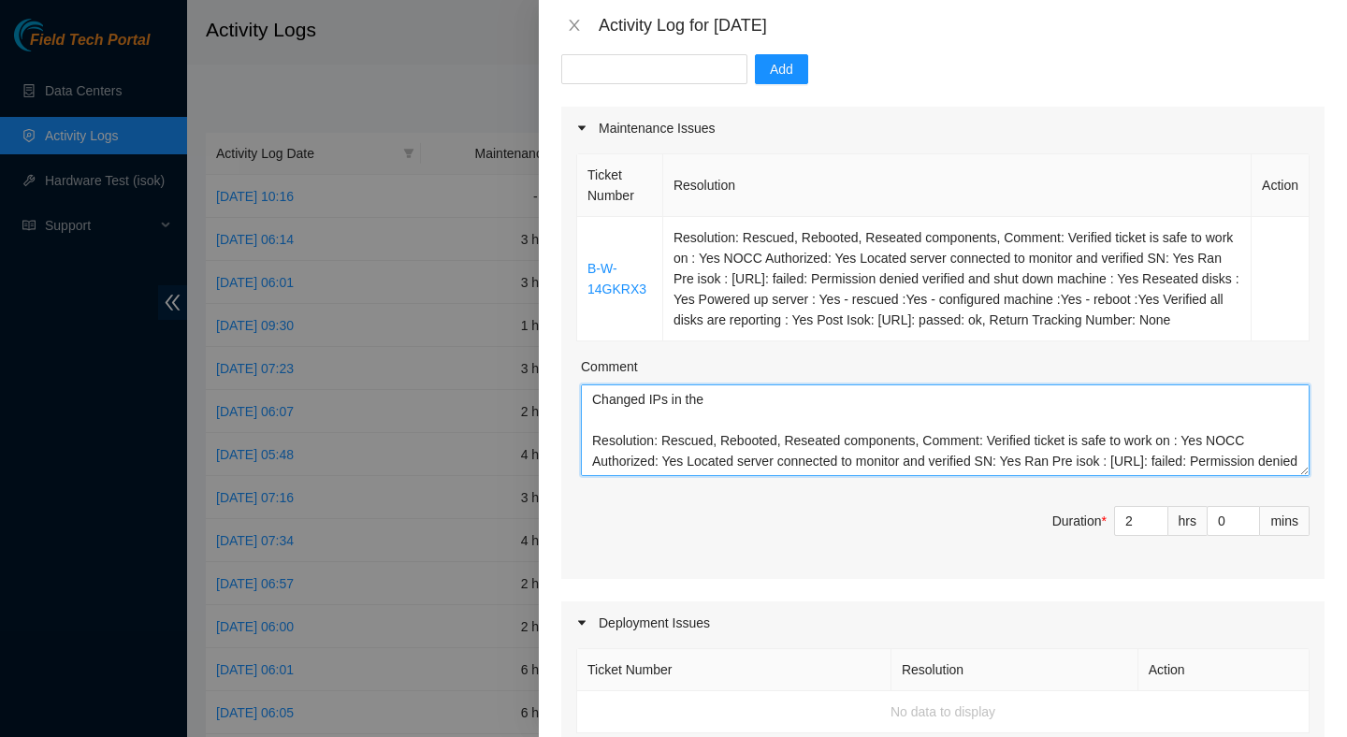
paste textarea "ECX2.900.17.03"
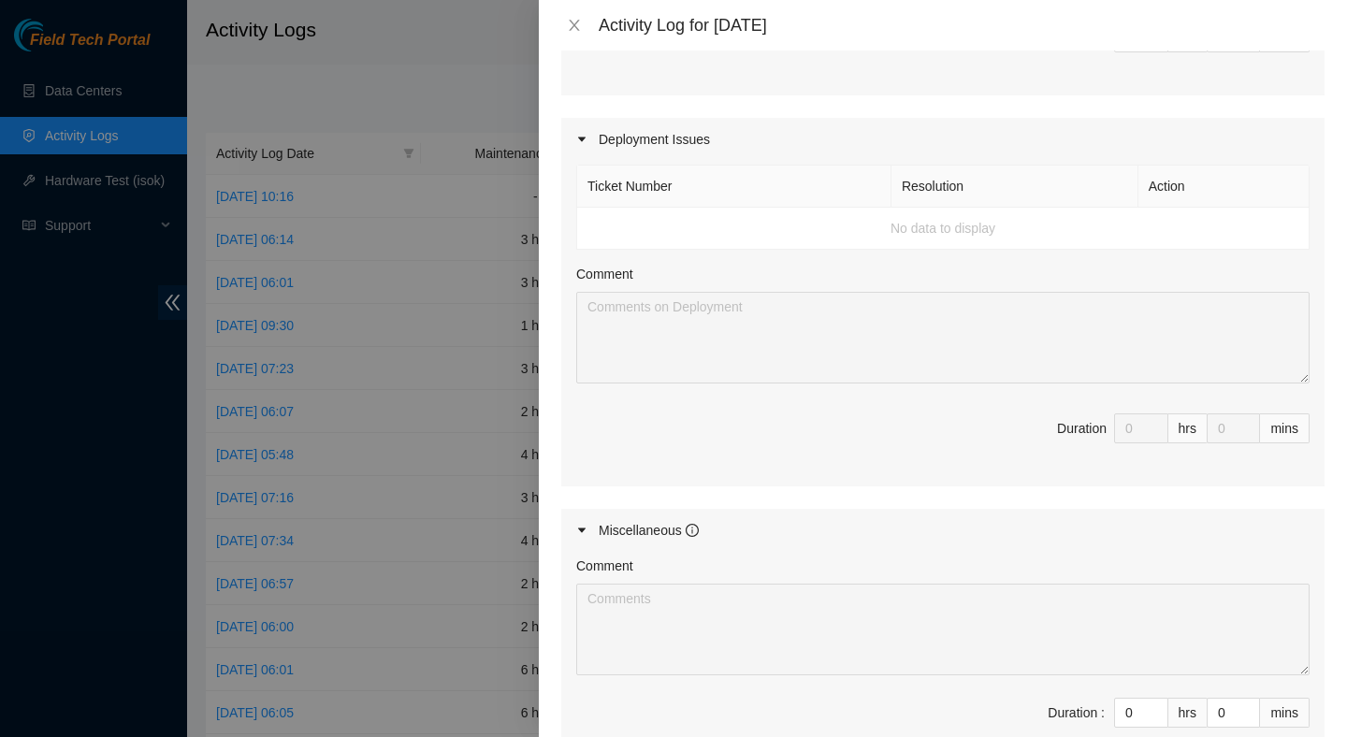
scroll to position [934, 0]
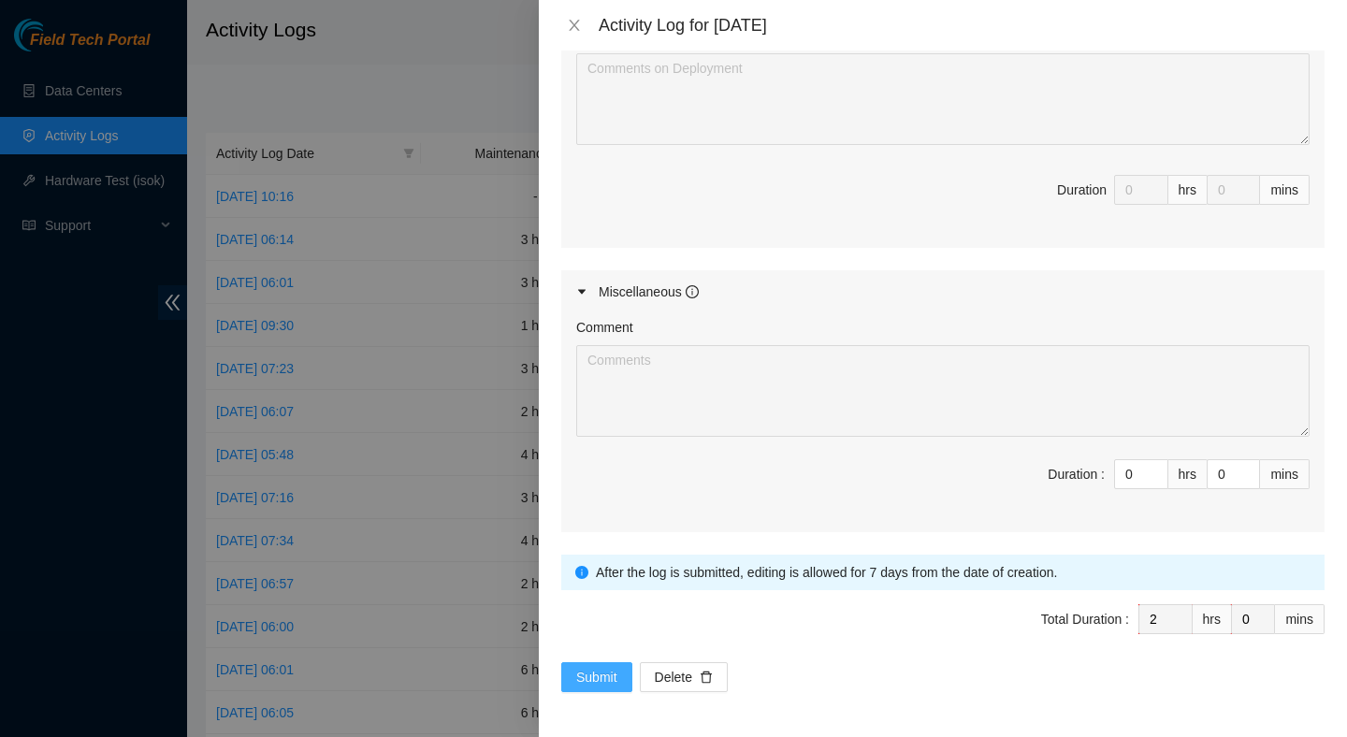
type textarea "Changed IPs in the ECX2.900.17.03 rack machines #9-18 Resolution: Rescued, Rebo…"
click at [590, 683] on span "Submit" at bounding box center [596, 677] width 41 height 21
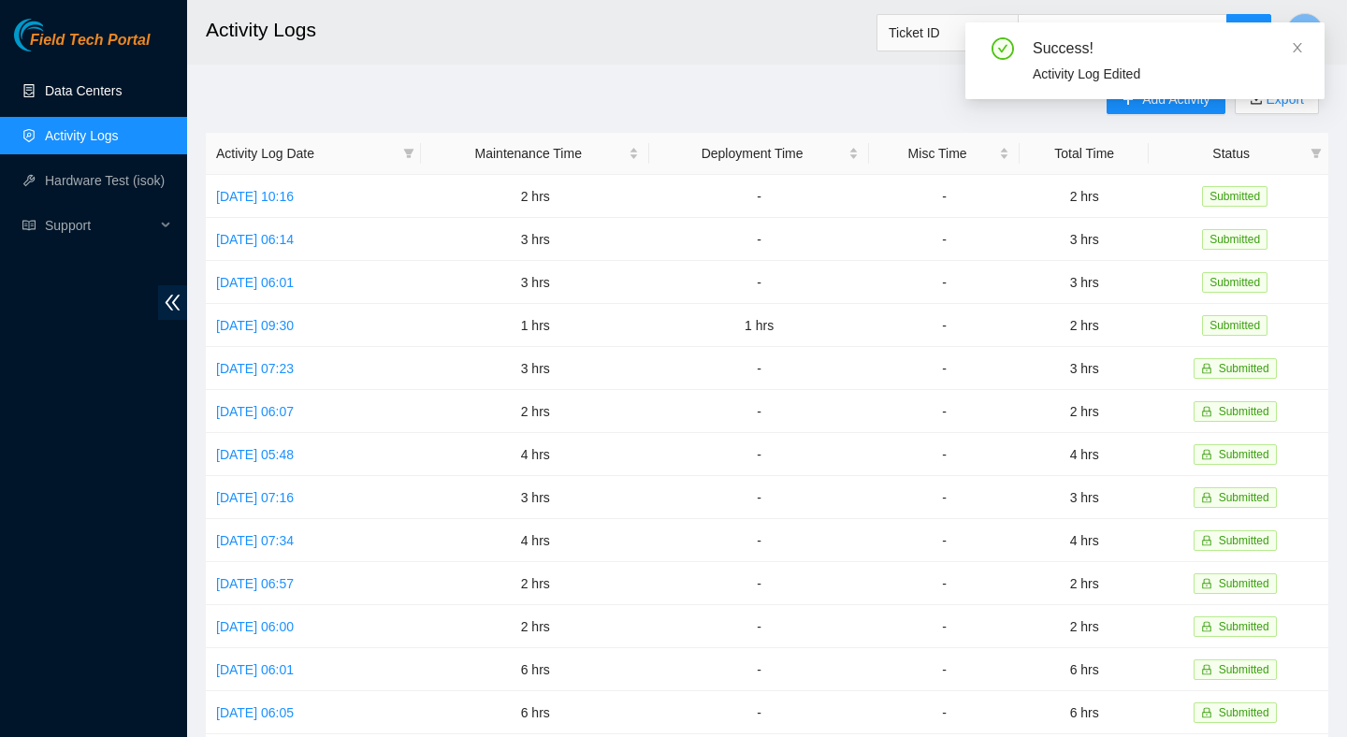
click at [65, 83] on link "Data Centers" at bounding box center [83, 90] width 77 height 15
